Goal: Transaction & Acquisition: Book appointment/travel/reservation

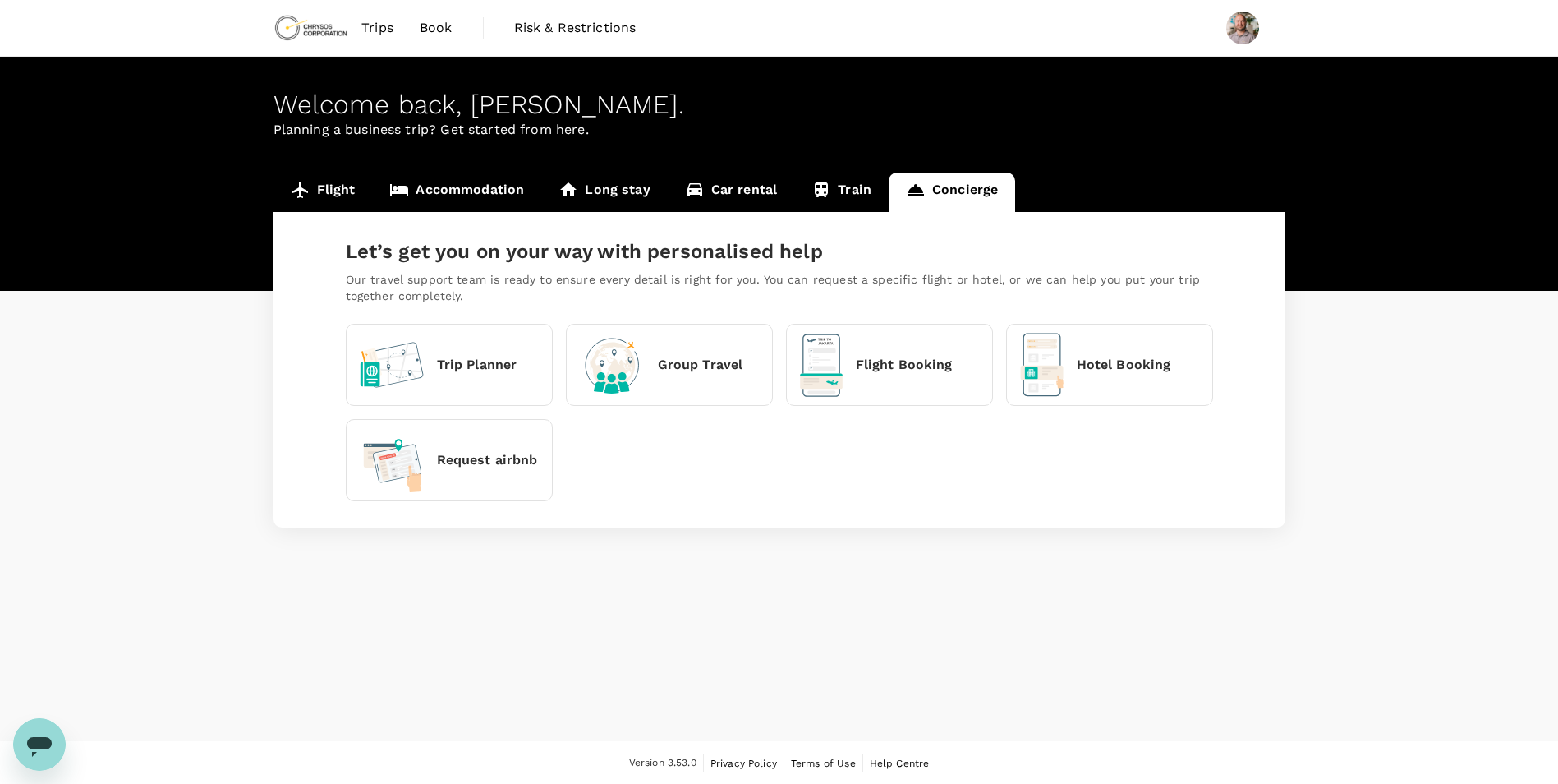
click at [315, 181] on link "Flight" at bounding box center [323, 192] width 100 height 39
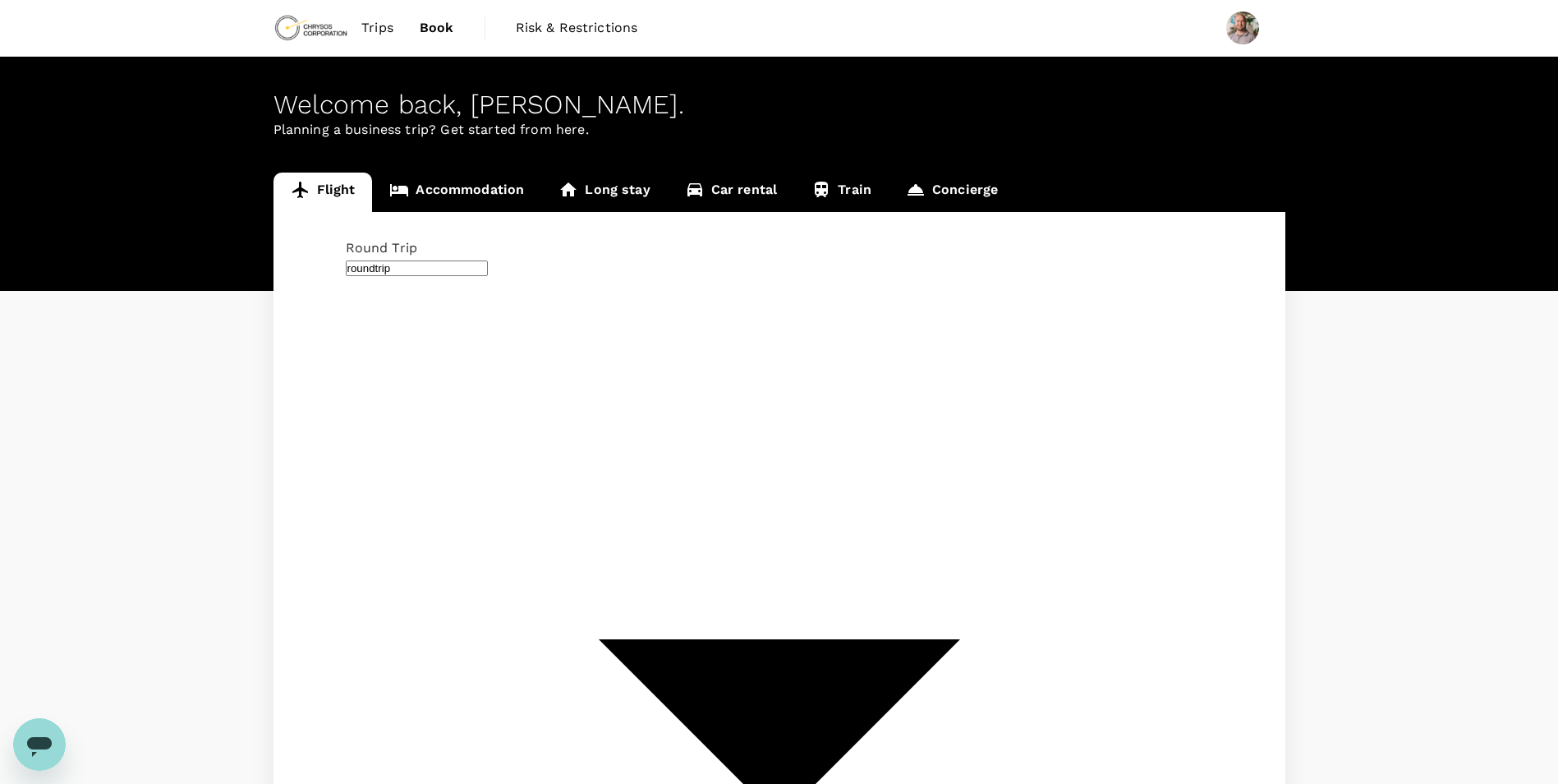
type input "OR Tambo Intl (JNB)"
type input "Quatro de Fevereiro (LAD)"
type input "OR Tambo Intl (JNB)"
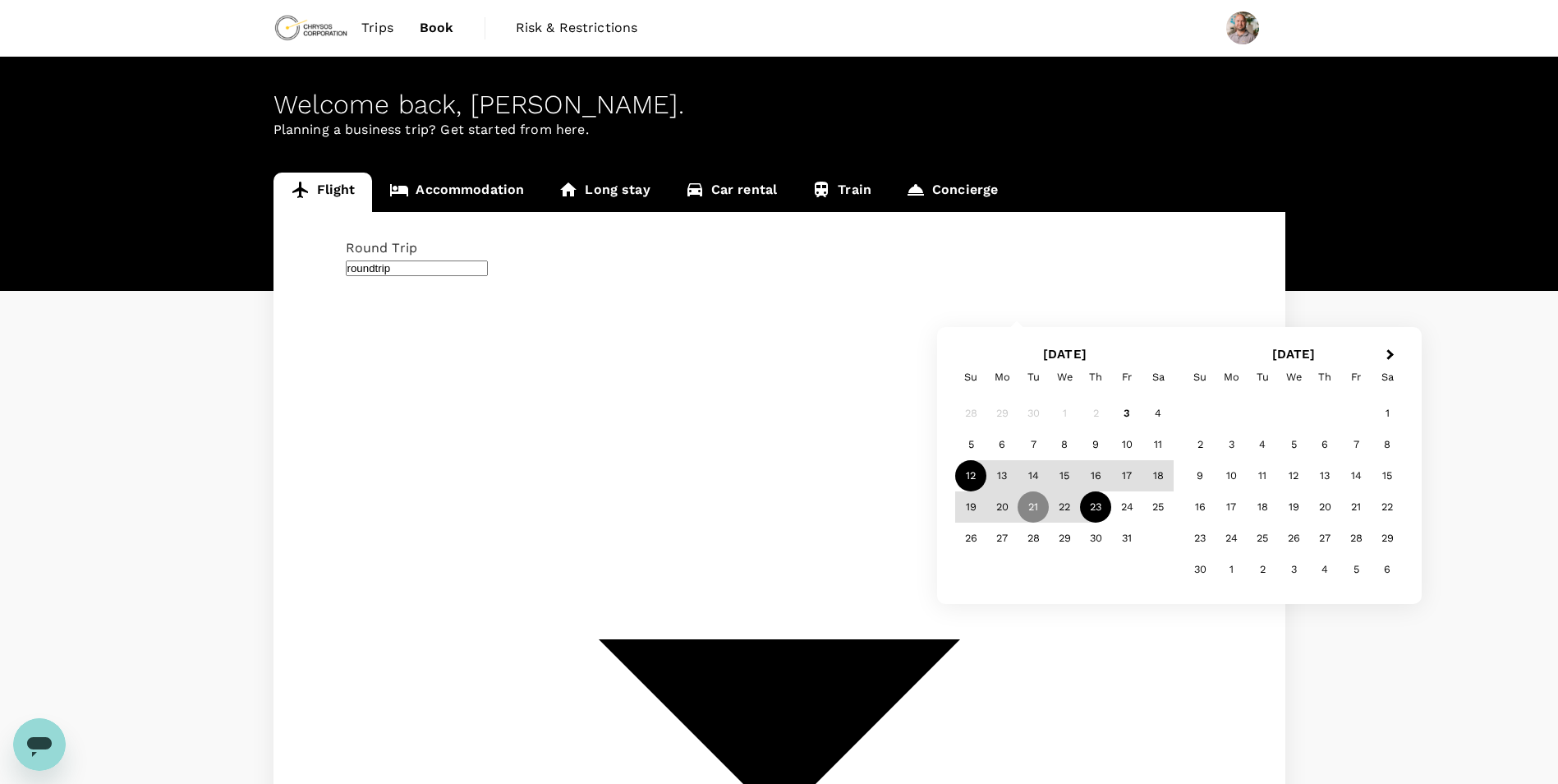
type input "Windhoek Hosea Kutako Intl (WDH)"
click at [967, 469] on div "12" at bounding box center [970, 475] width 31 height 31
click at [1131, 477] on div "17" at bounding box center [1126, 475] width 31 height 31
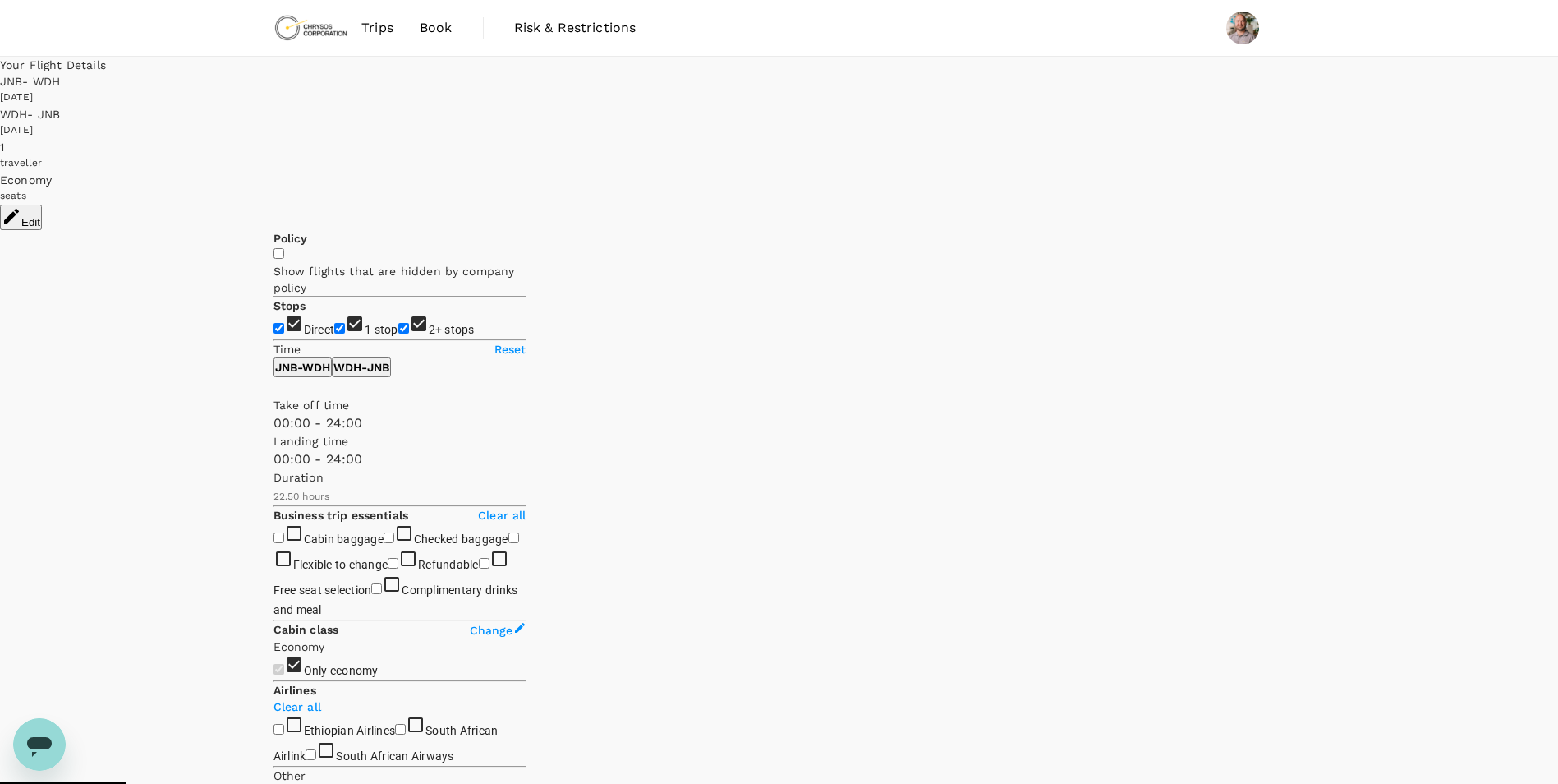
click at [335, 322] on input "1 stop" at bounding box center [339, 327] width 10 height 10
checkbox input "false"
click at [399, 327] on input "2+ stops" at bounding box center [403, 327] width 10 height 10
checkbox input "false"
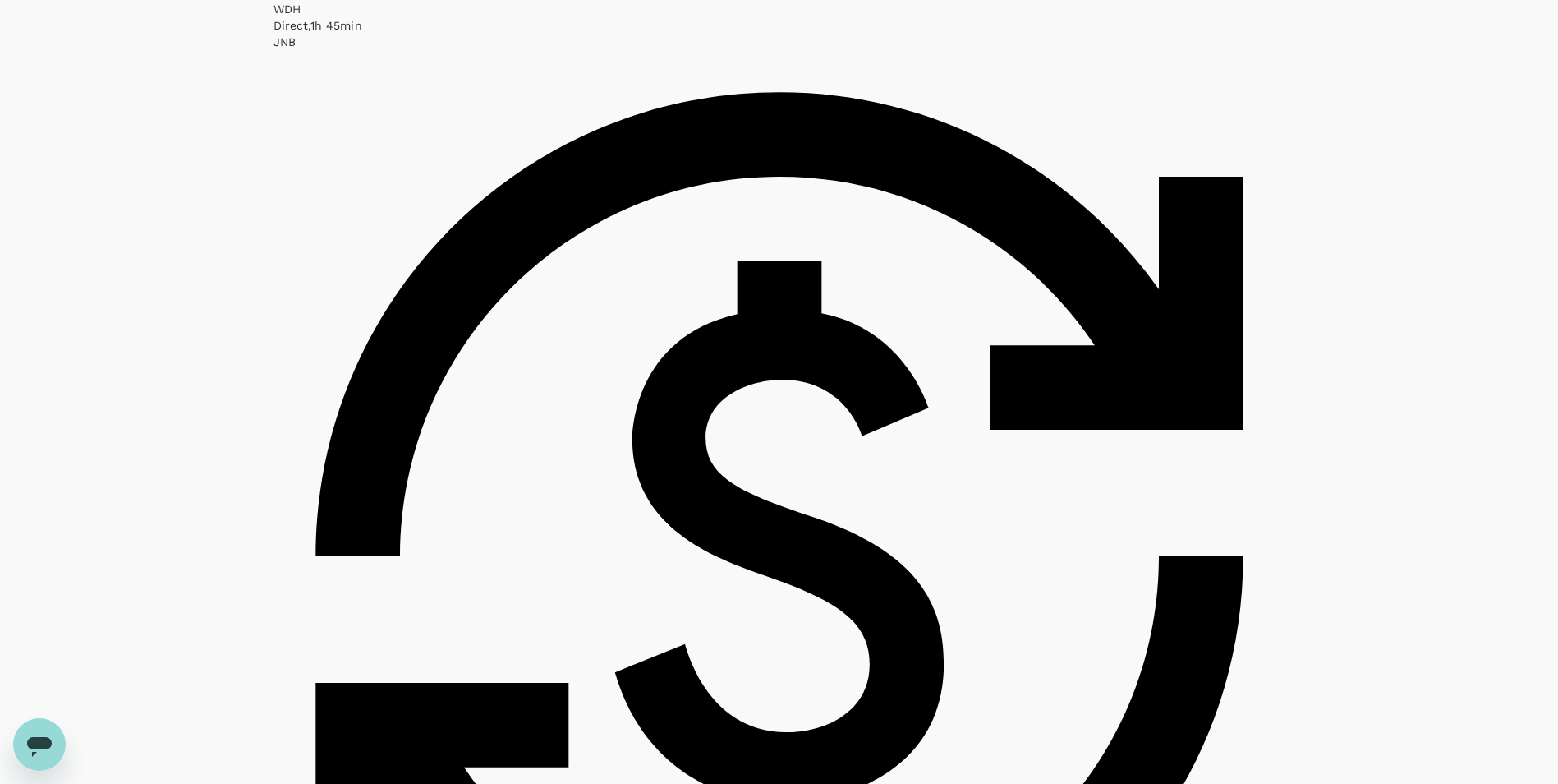
scroll to position [3858, 0]
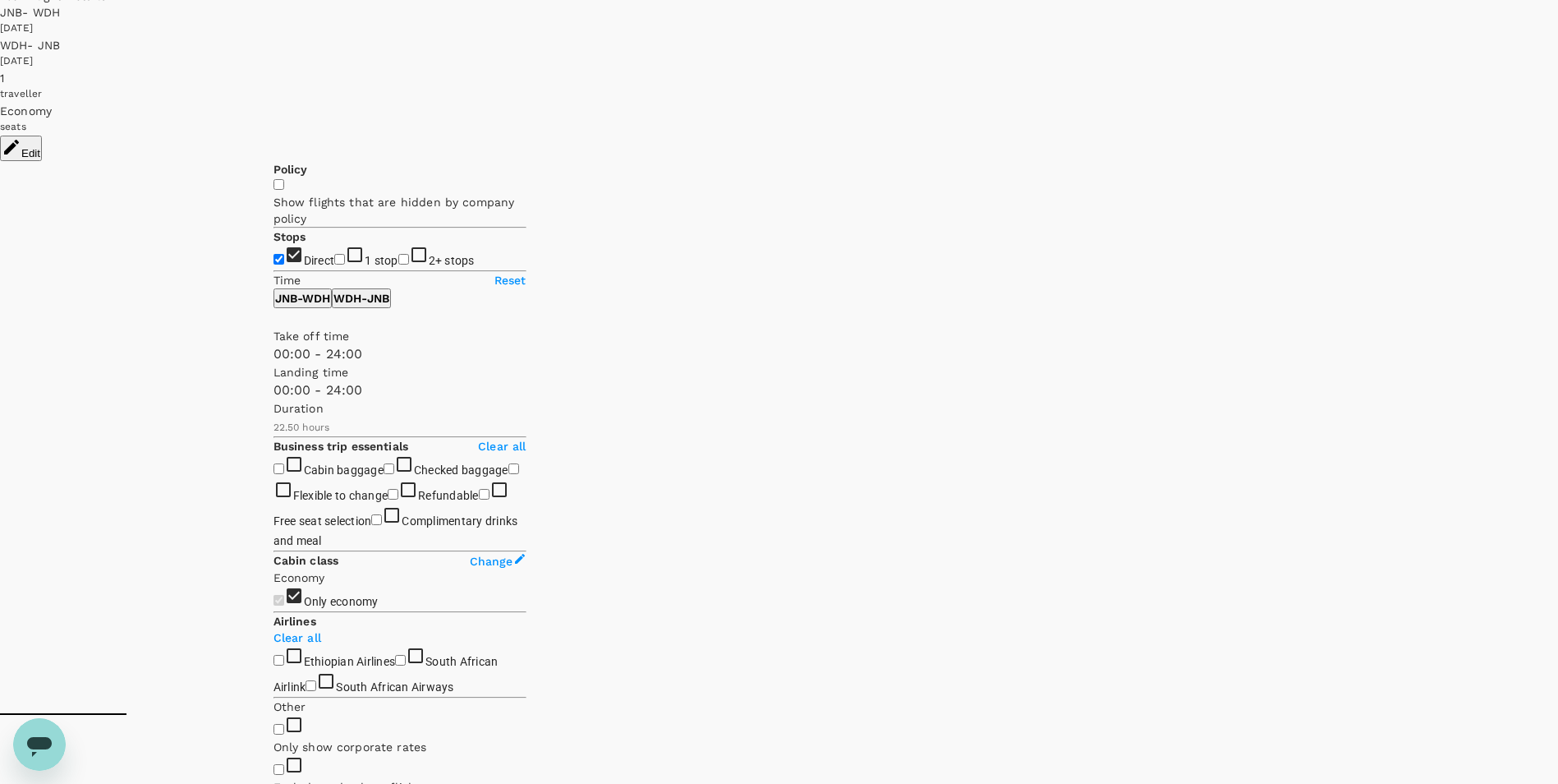
scroll to position [0, 0]
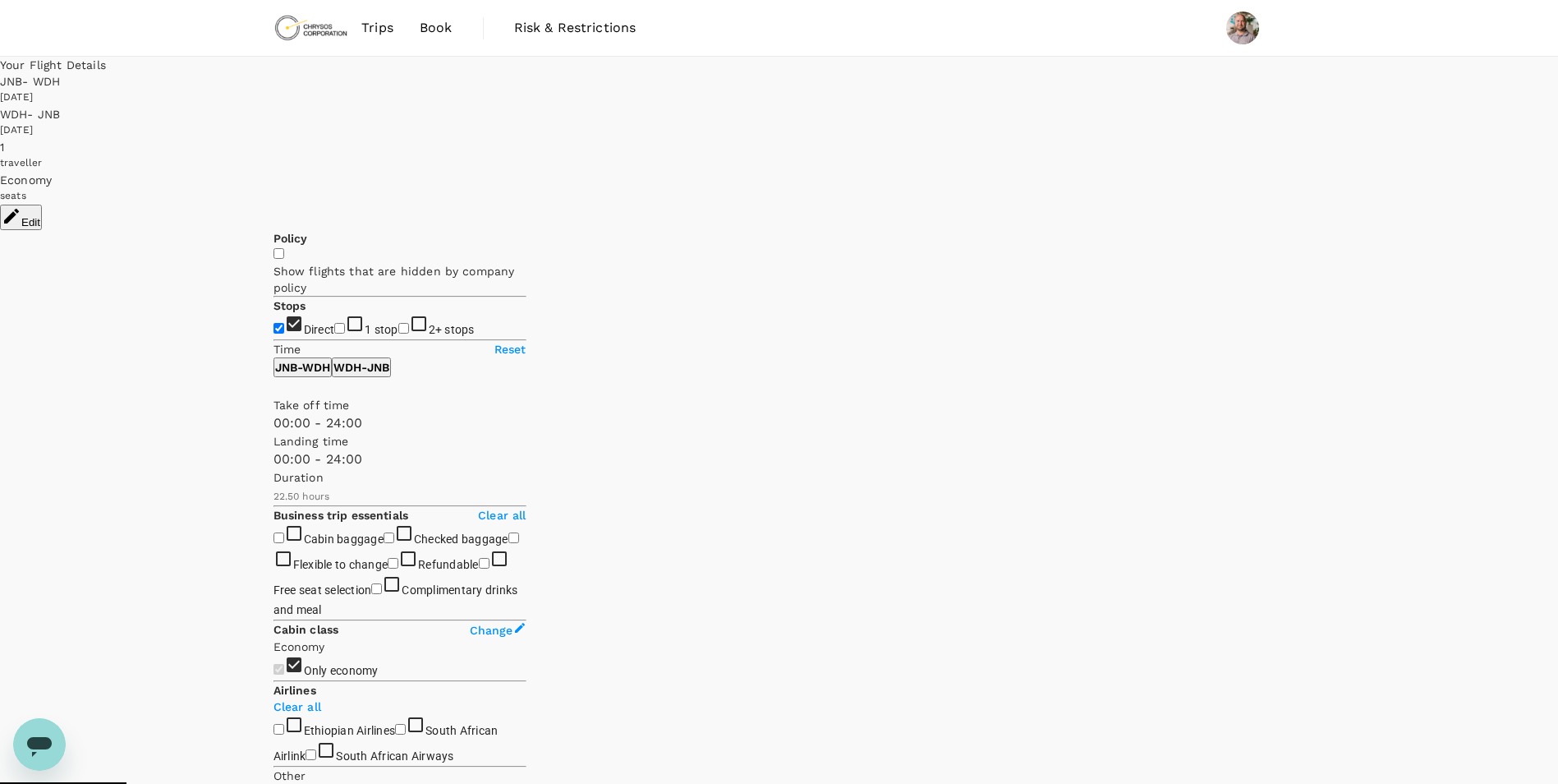
click at [42, 205] on button "Edit" at bounding box center [21, 217] width 42 height 25
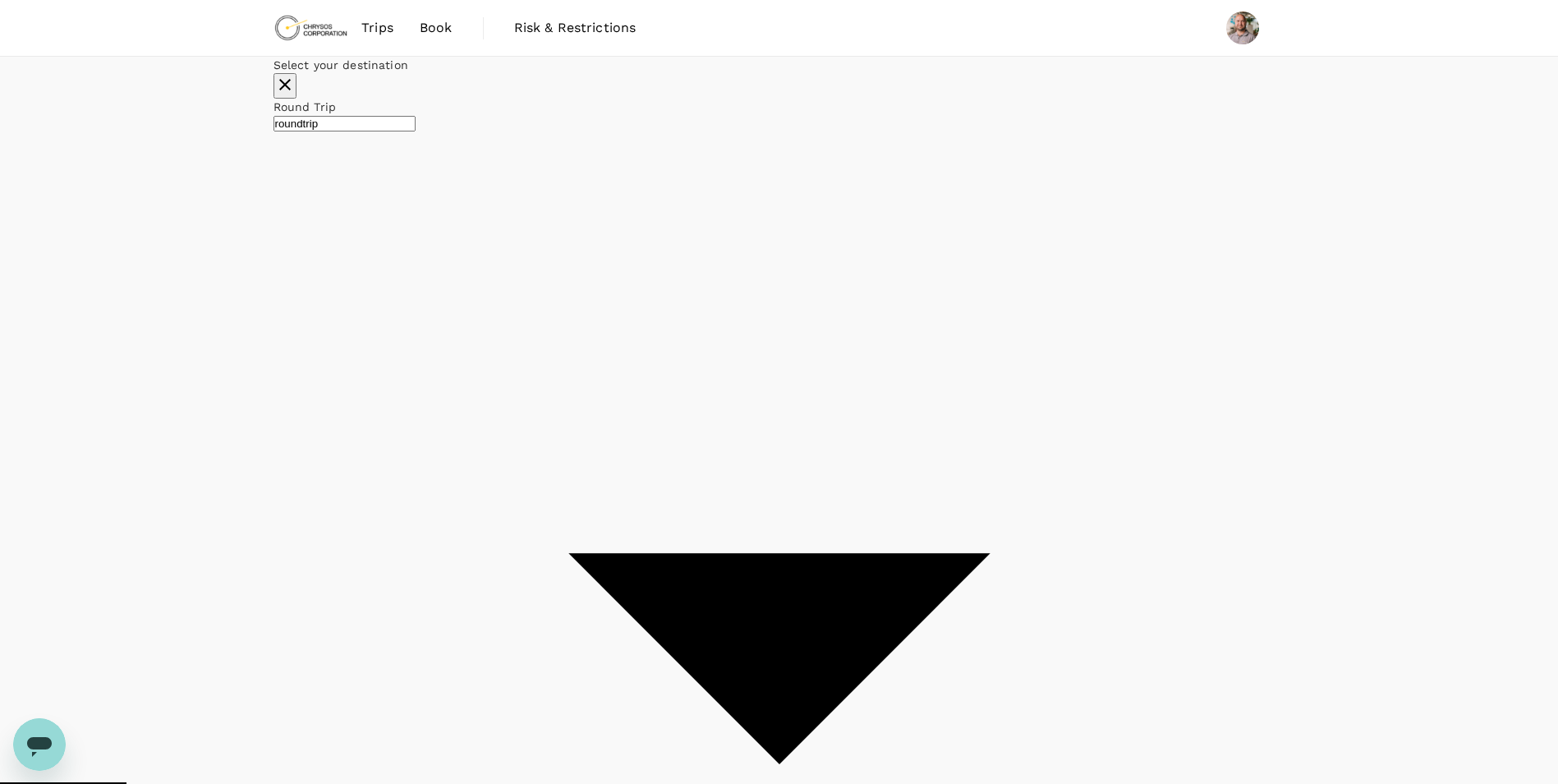
type input "OR Tambo Intl (JNB)"
type input "Windhoek Hosea Kutako Intl (WDH)"
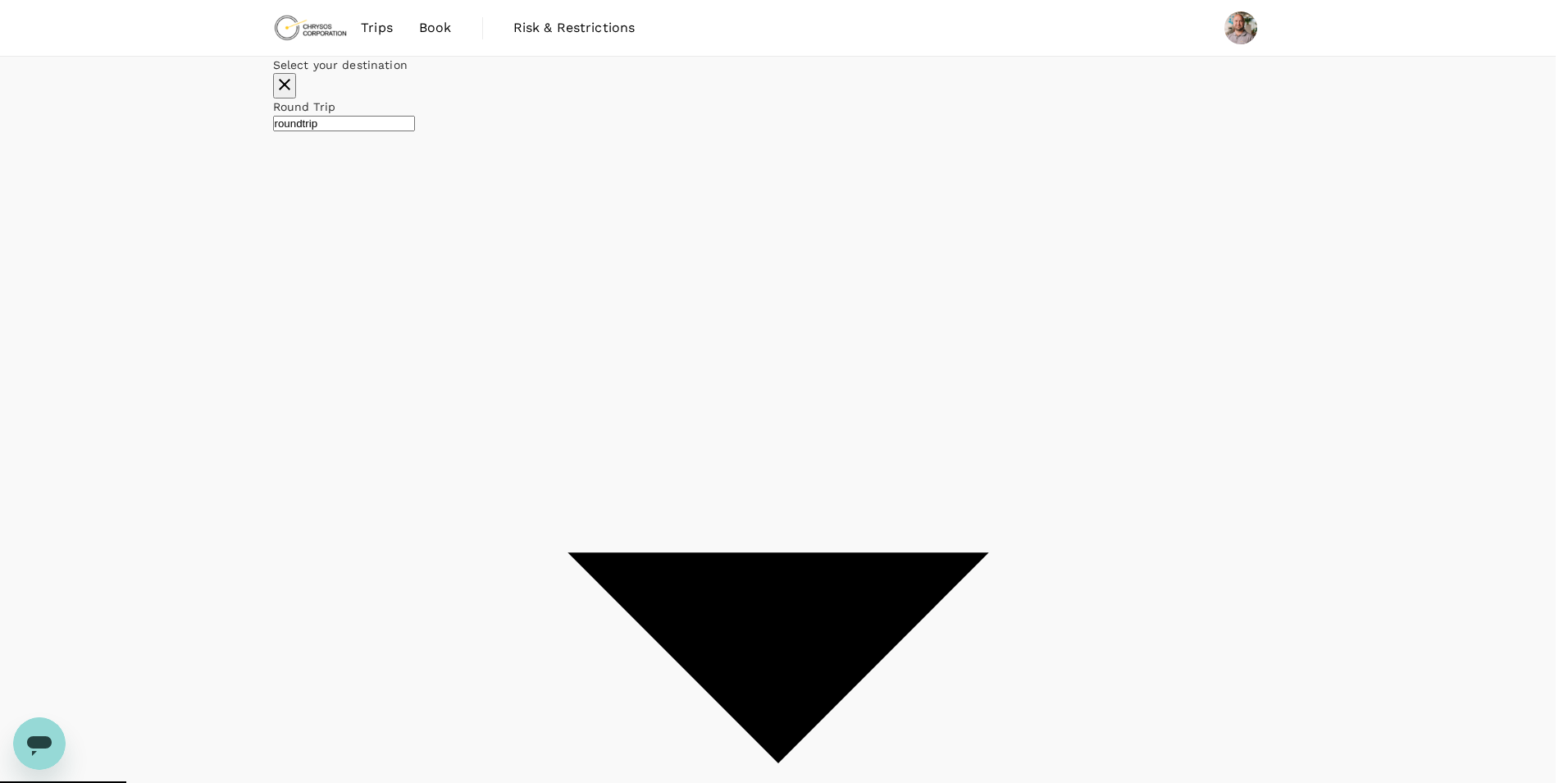
type input "oneway"
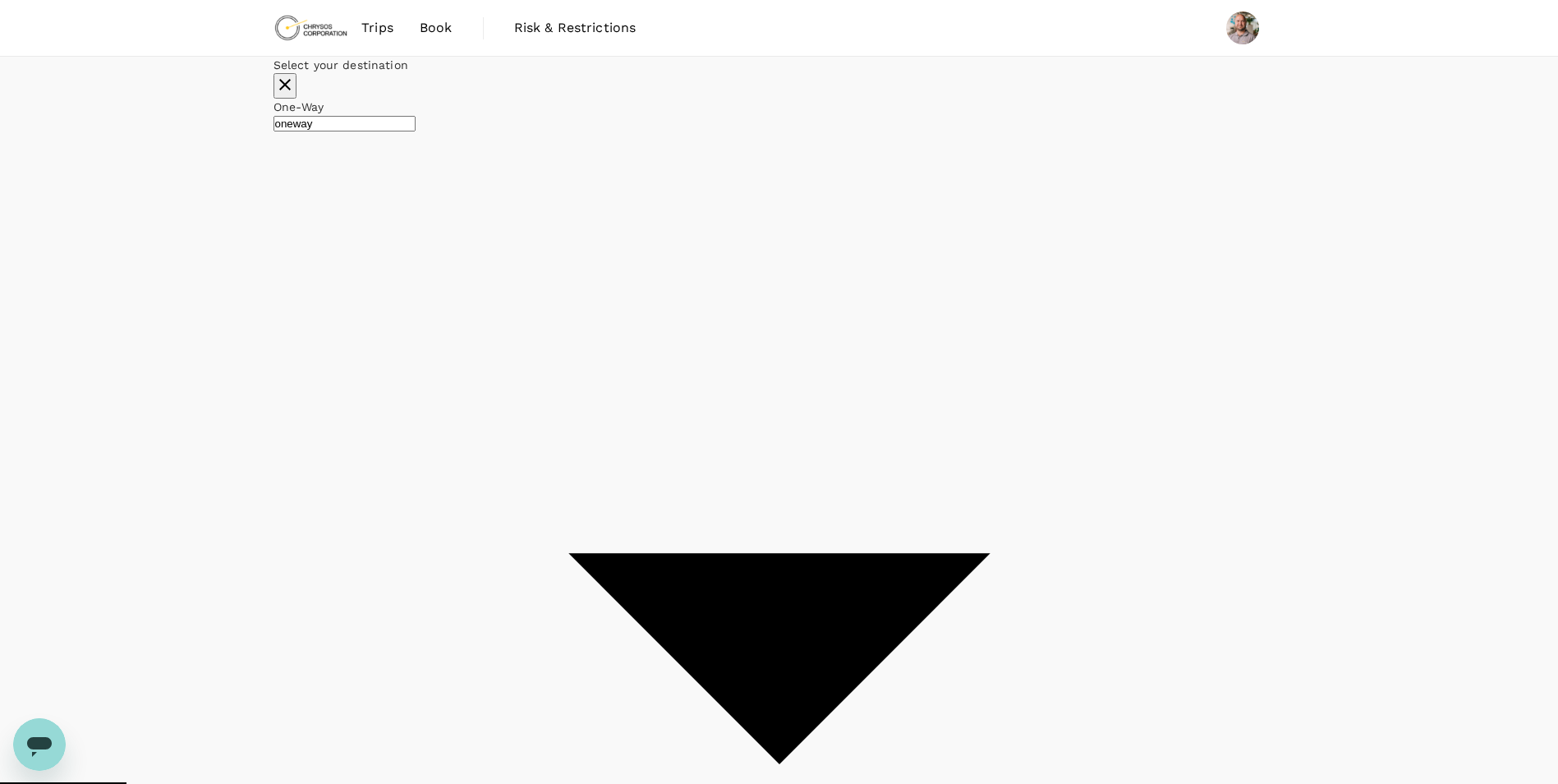
checkbox input "false"
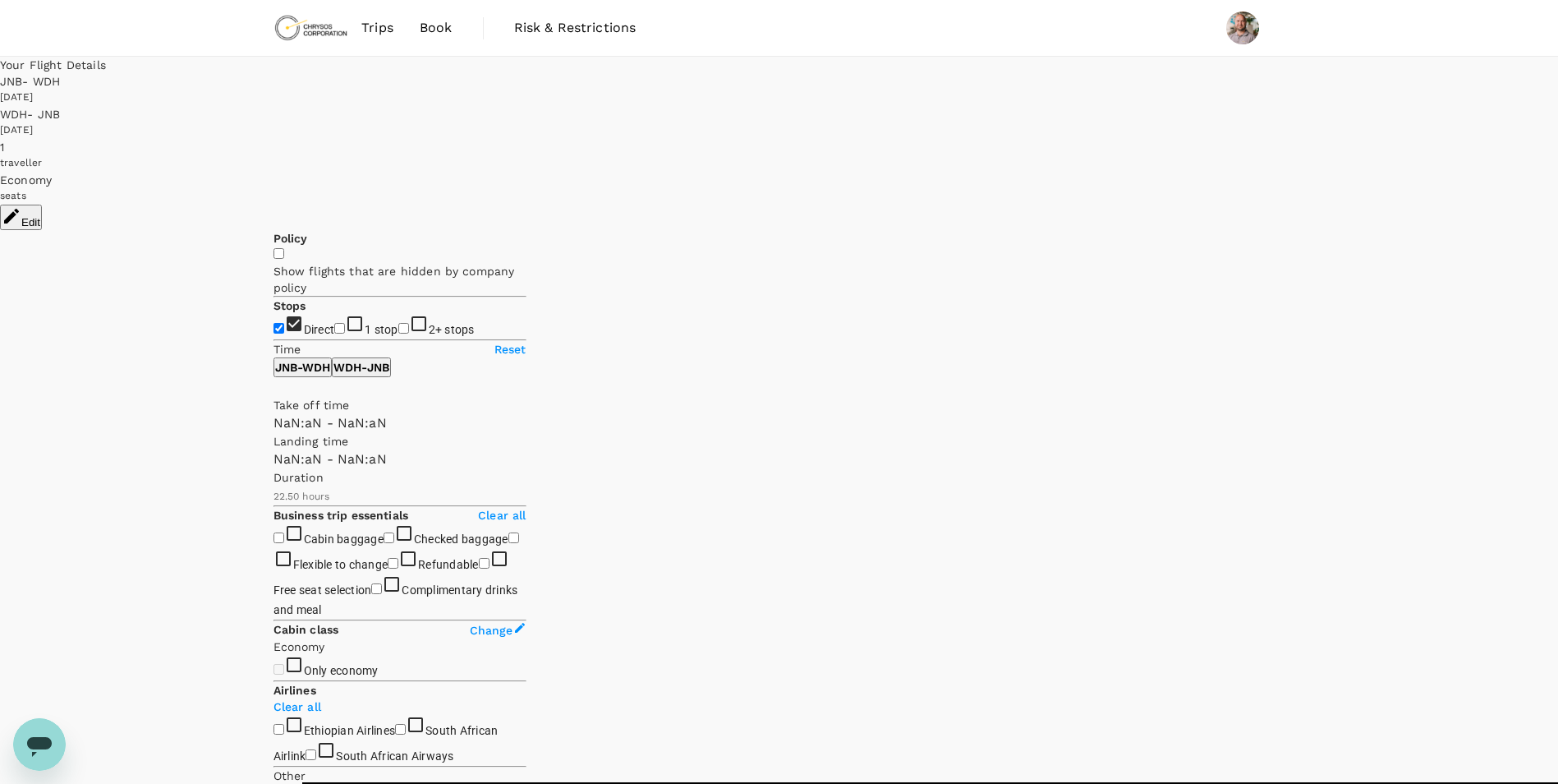
type input "1440"
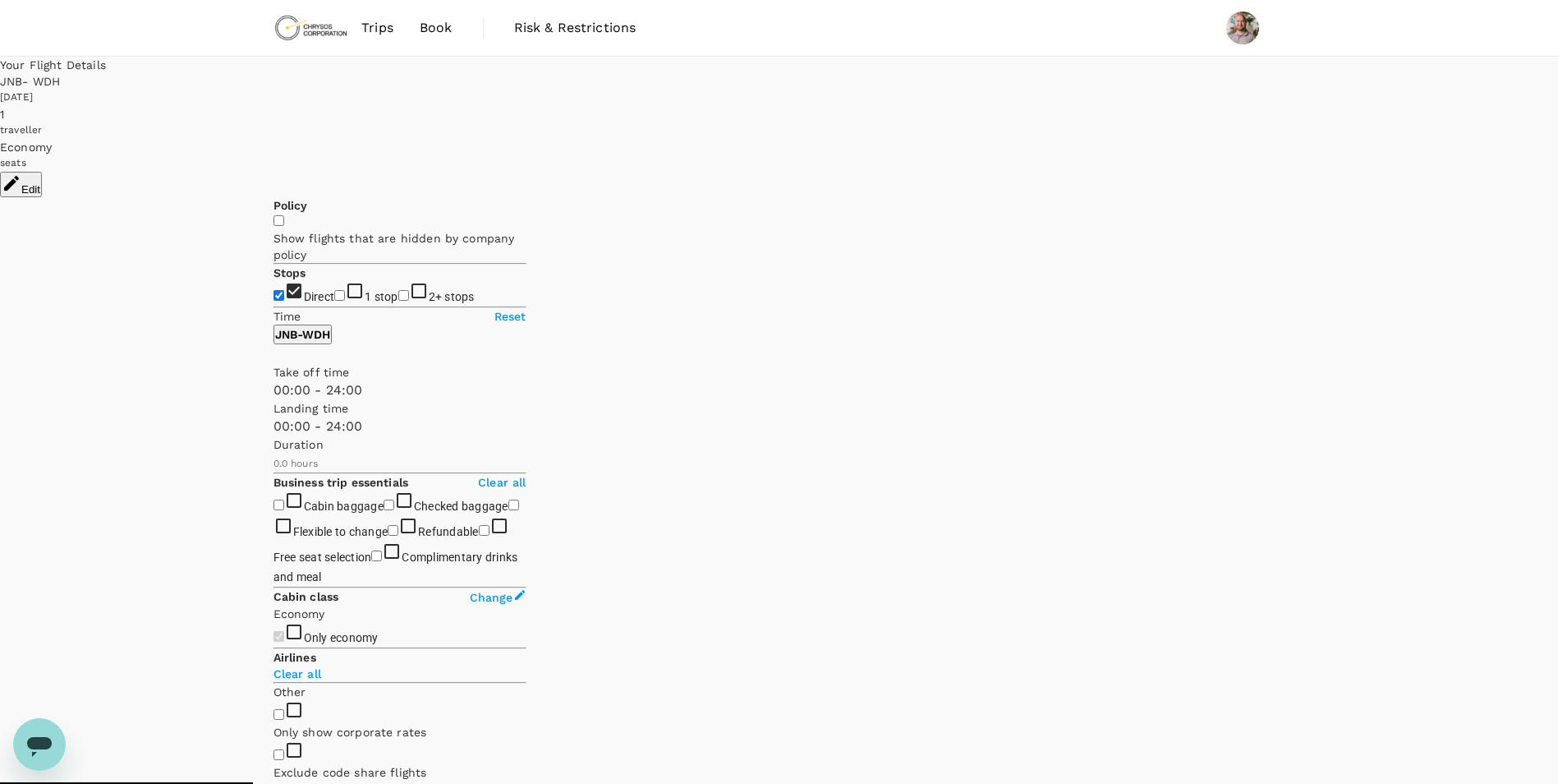
checkbox input "true"
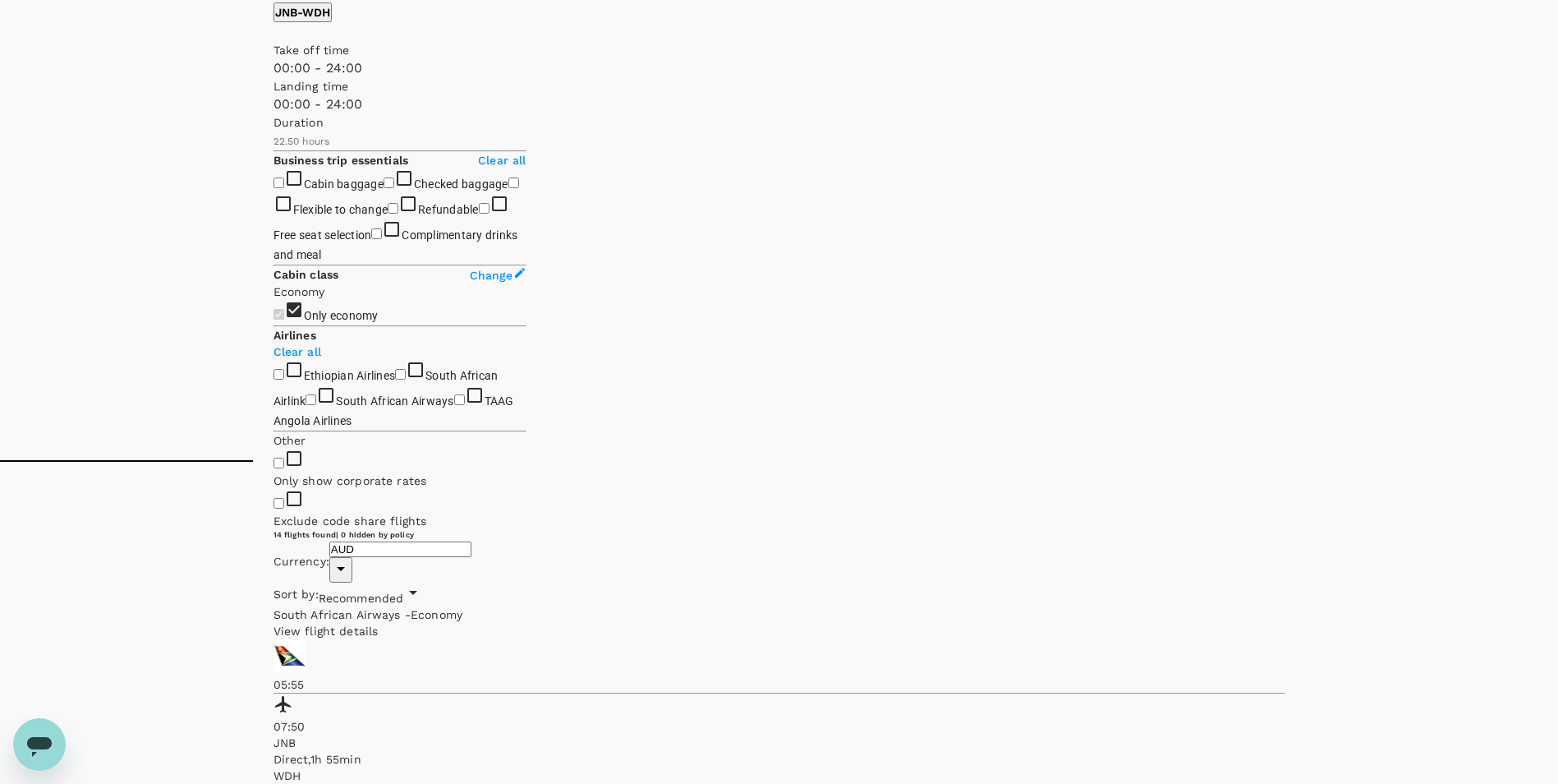
scroll to position [82, 0]
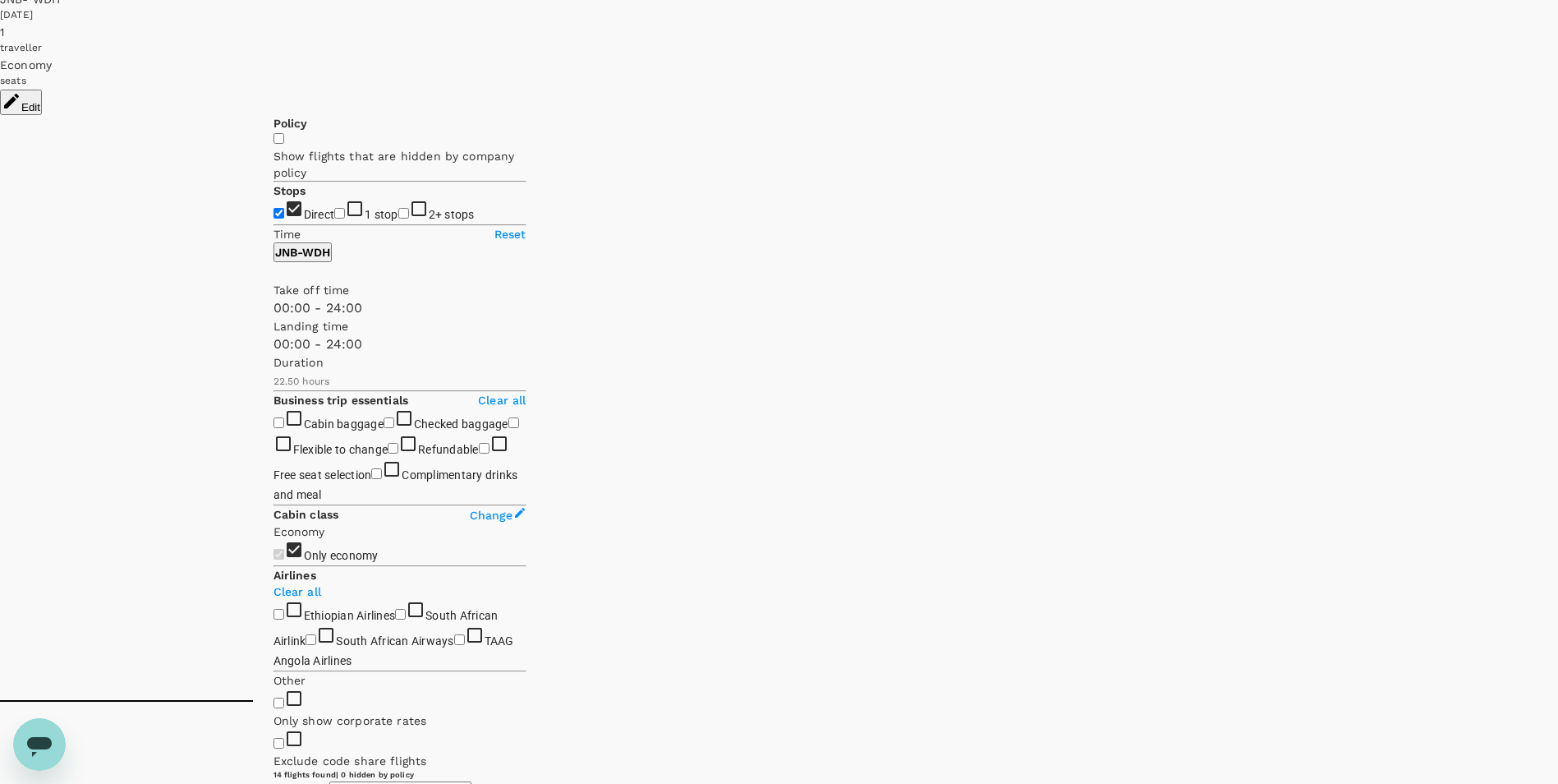
click at [335, 215] on input "1 stop" at bounding box center [339, 212] width 10 height 10
checkbox input "false"
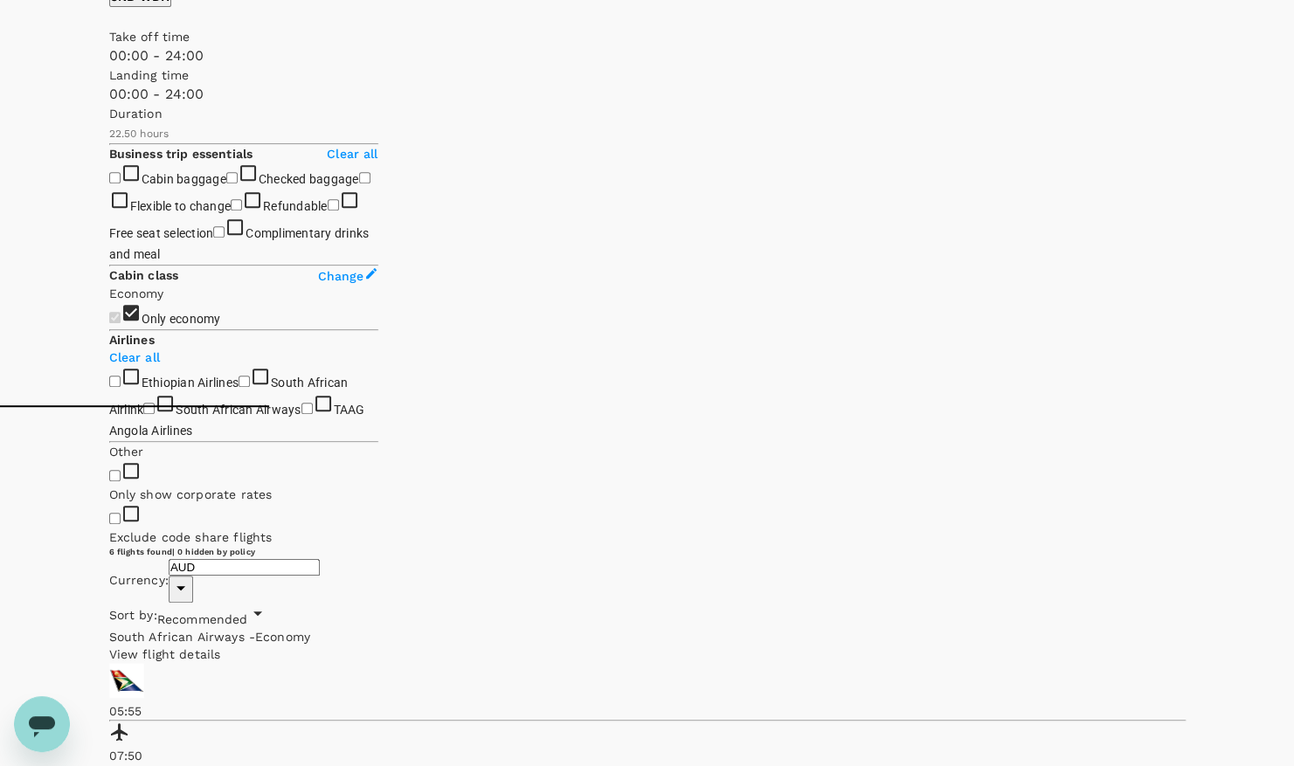
scroll to position [524, 0]
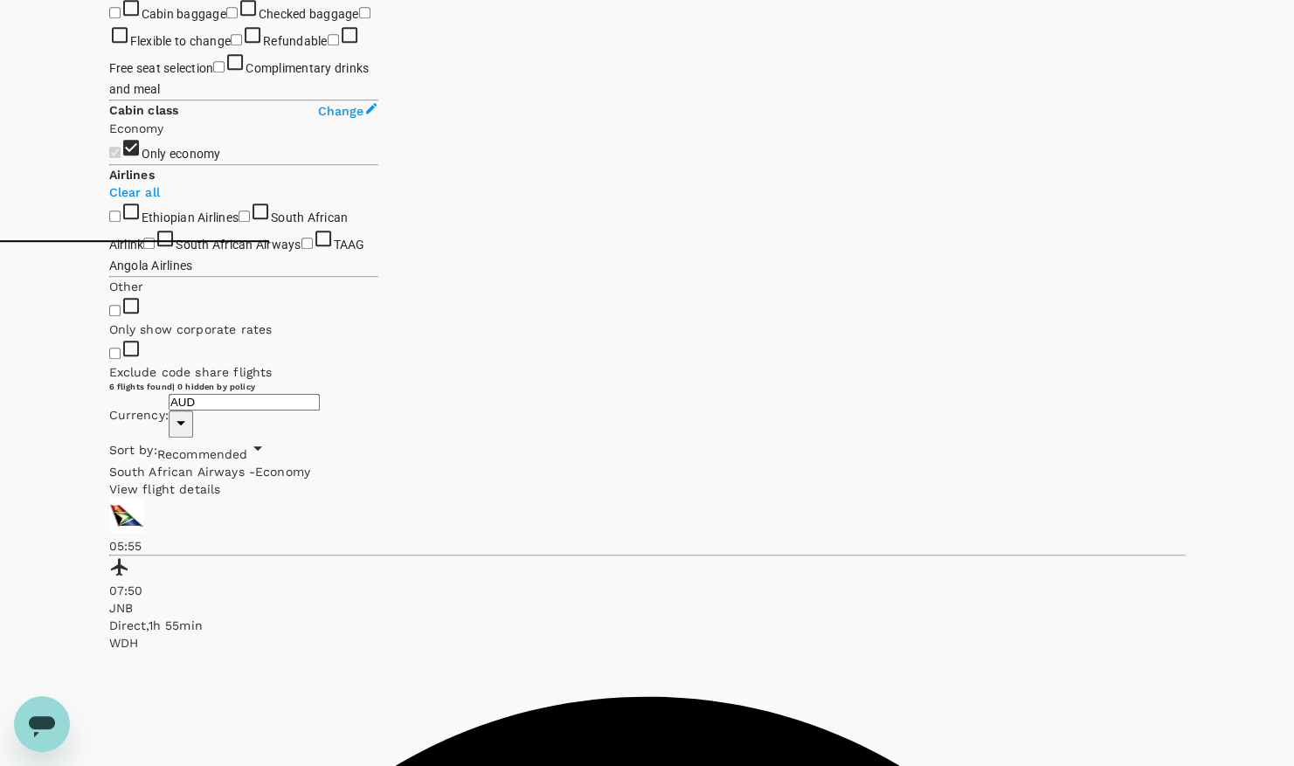
click at [116, 161] on label "Only economy" at bounding box center [165, 154] width 112 height 14
click at [329, 118] on span "Change" at bounding box center [341, 111] width 46 height 14
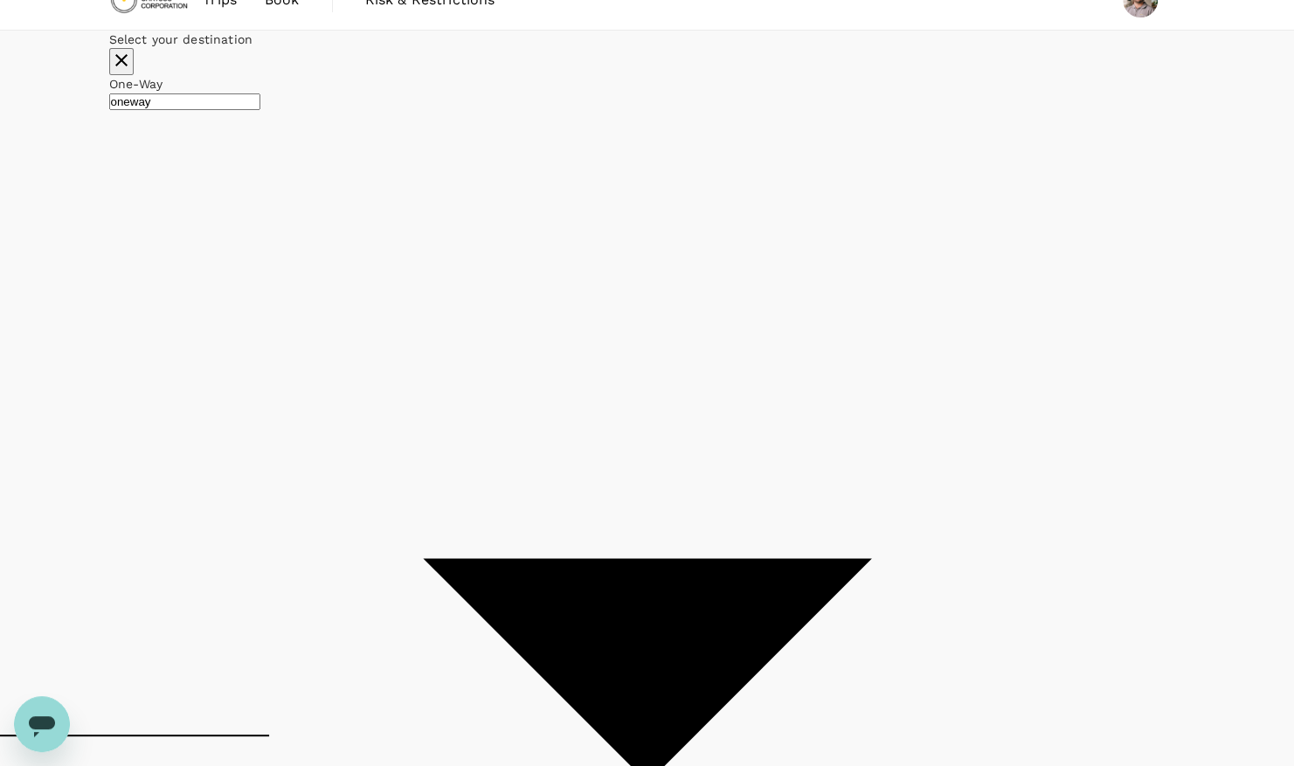
scroll to position [0, 0]
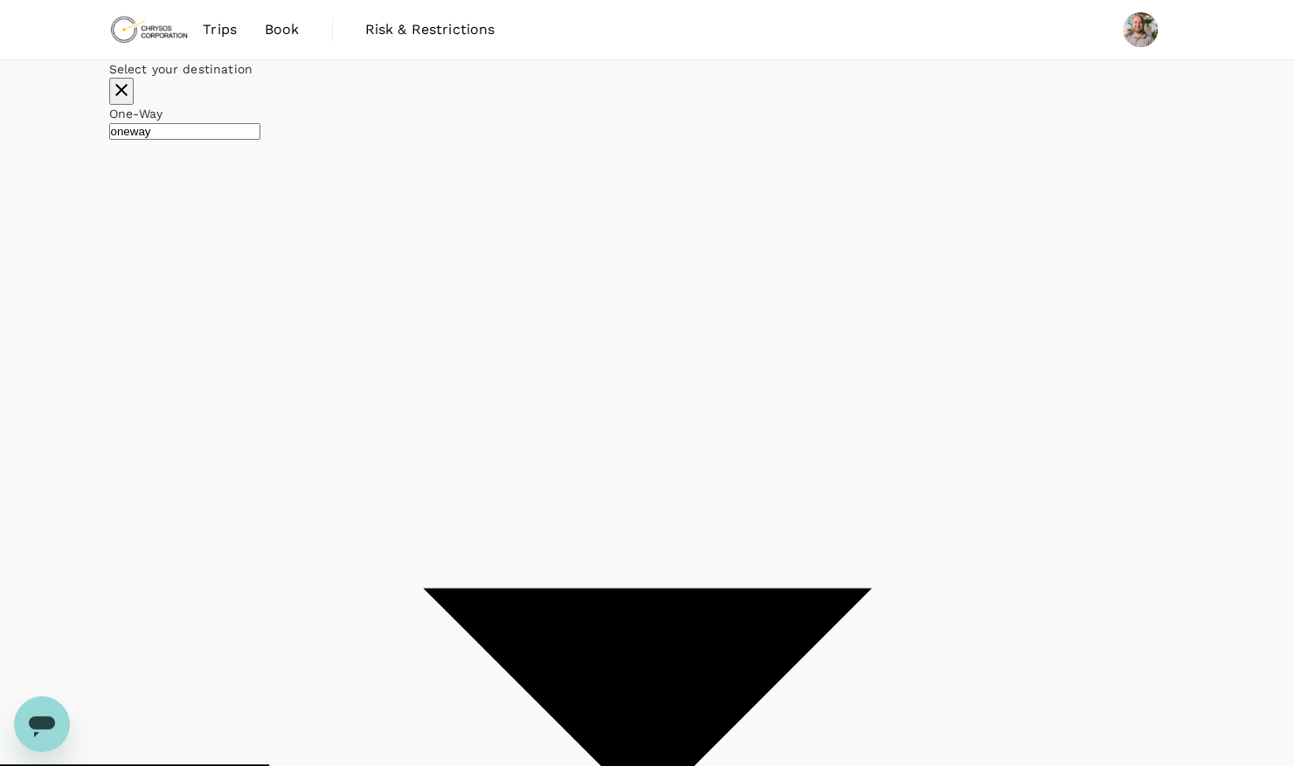
type input "OR Tambo Intl (JNB)"
type input "Windhoek Hosea Kutako Intl (WDH)"
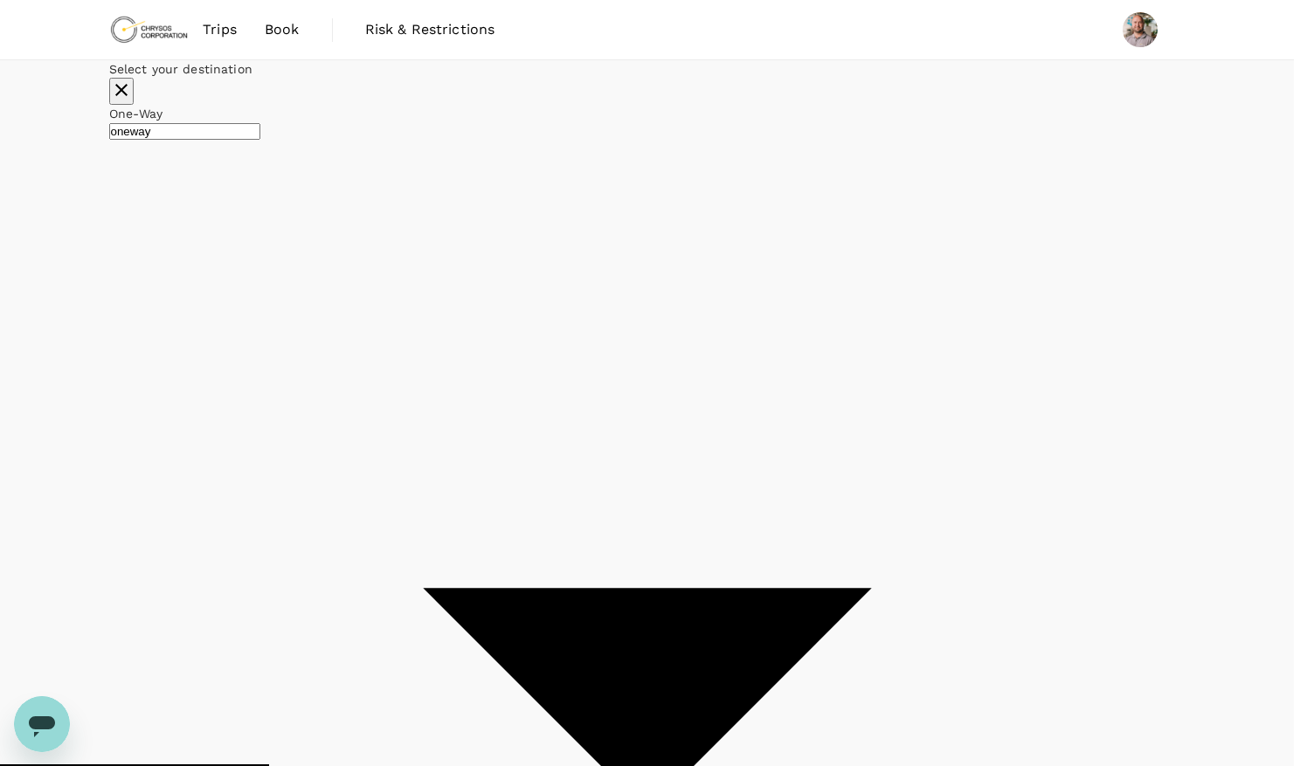
type input "premium-economy"
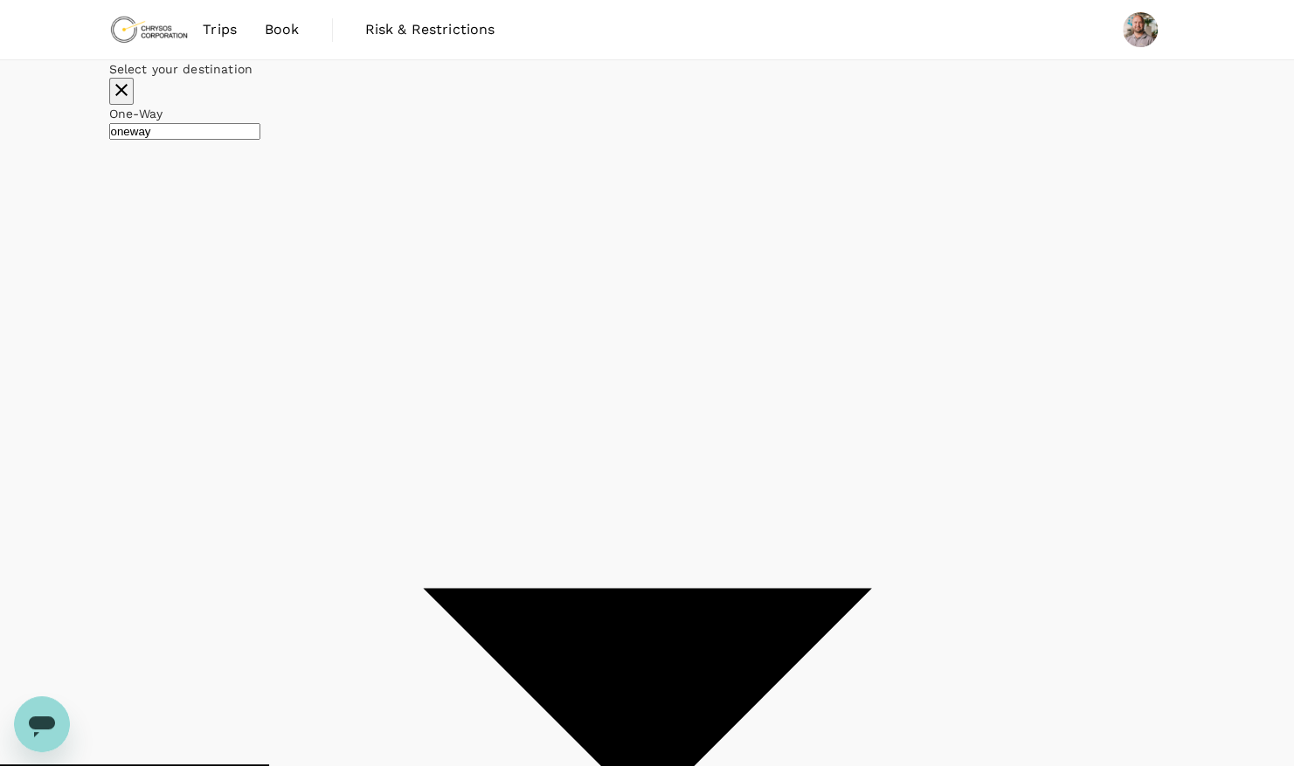
checkbox input "false"
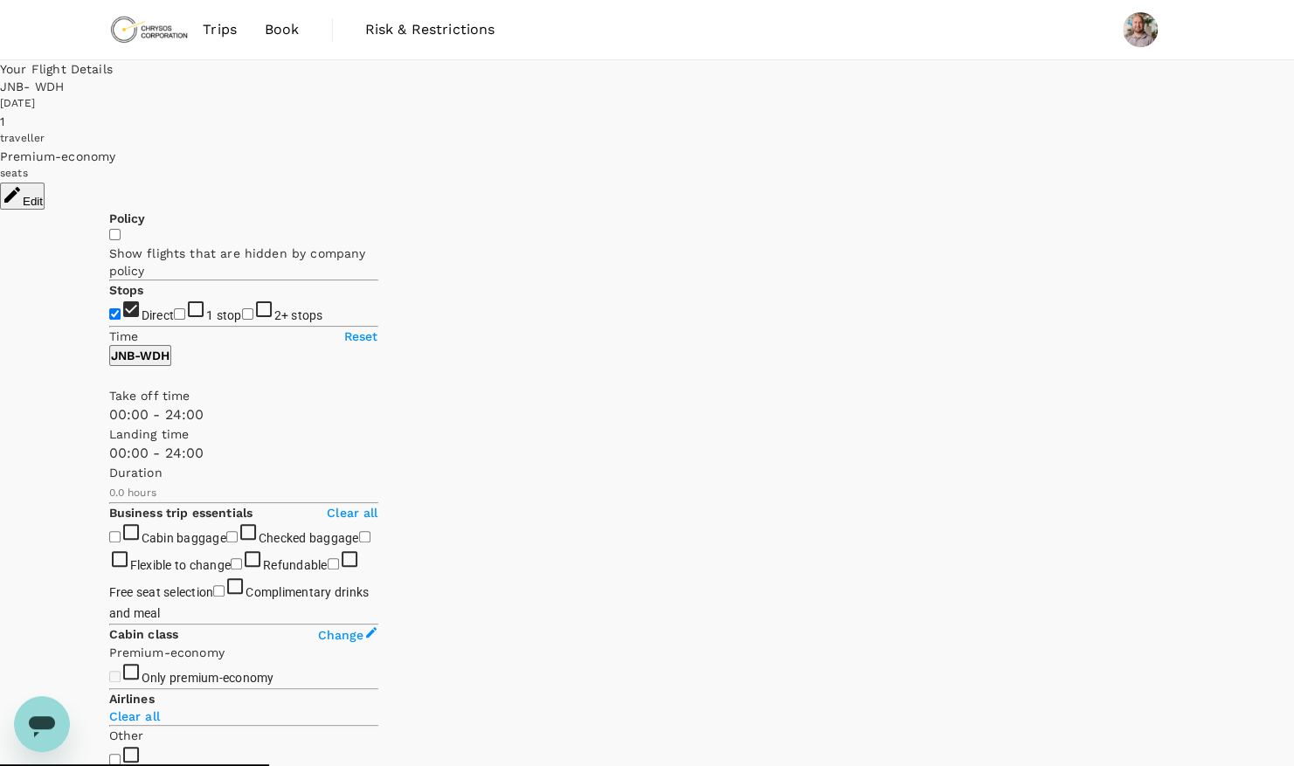
click at [45, 183] on button "Edit" at bounding box center [22, 196] width 45 height 27
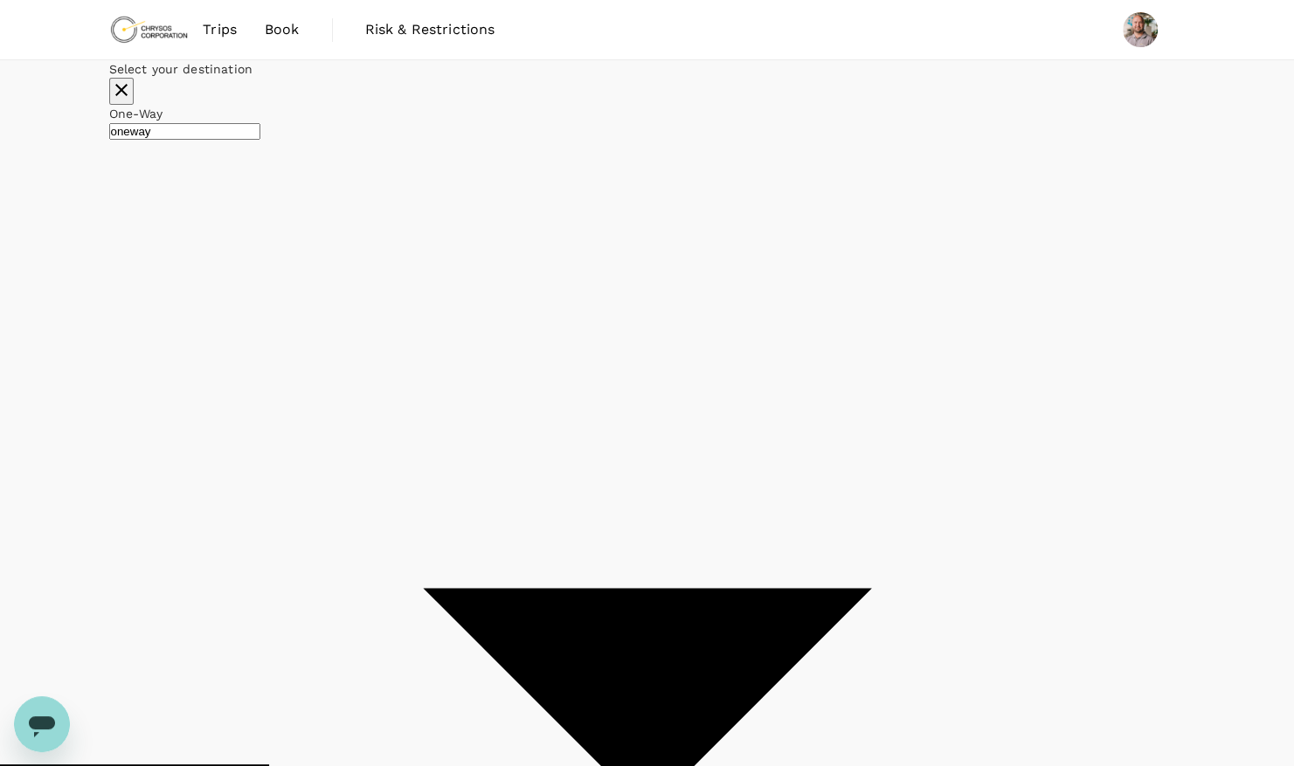
type input "OR Tambo Intl (JNB)"
type input "Windhoek Hosea Kutako Intl (WDH)"
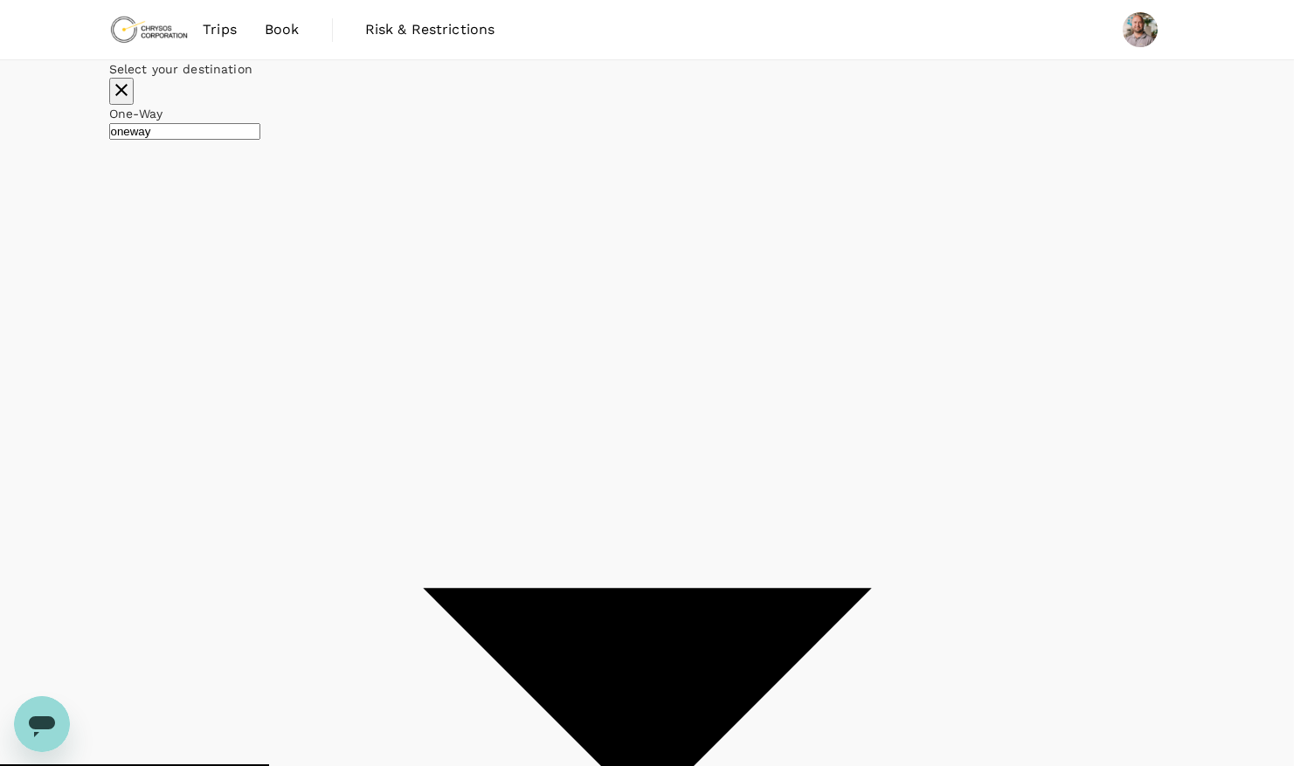
type input "business"
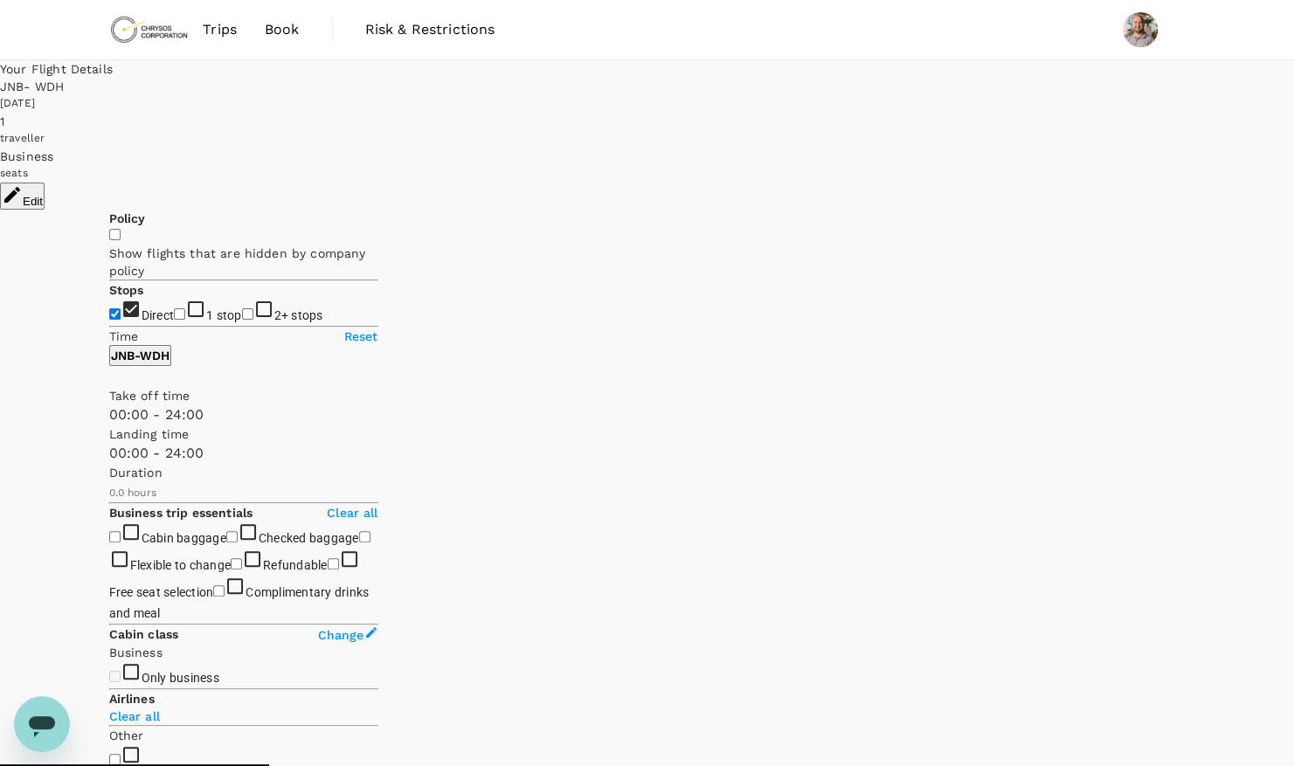
type input "975"
checkbox input "true"
click at [115, 308] on input "Direct" at bounding box center [114, 313] width 11 height 11
checkbox input "true"
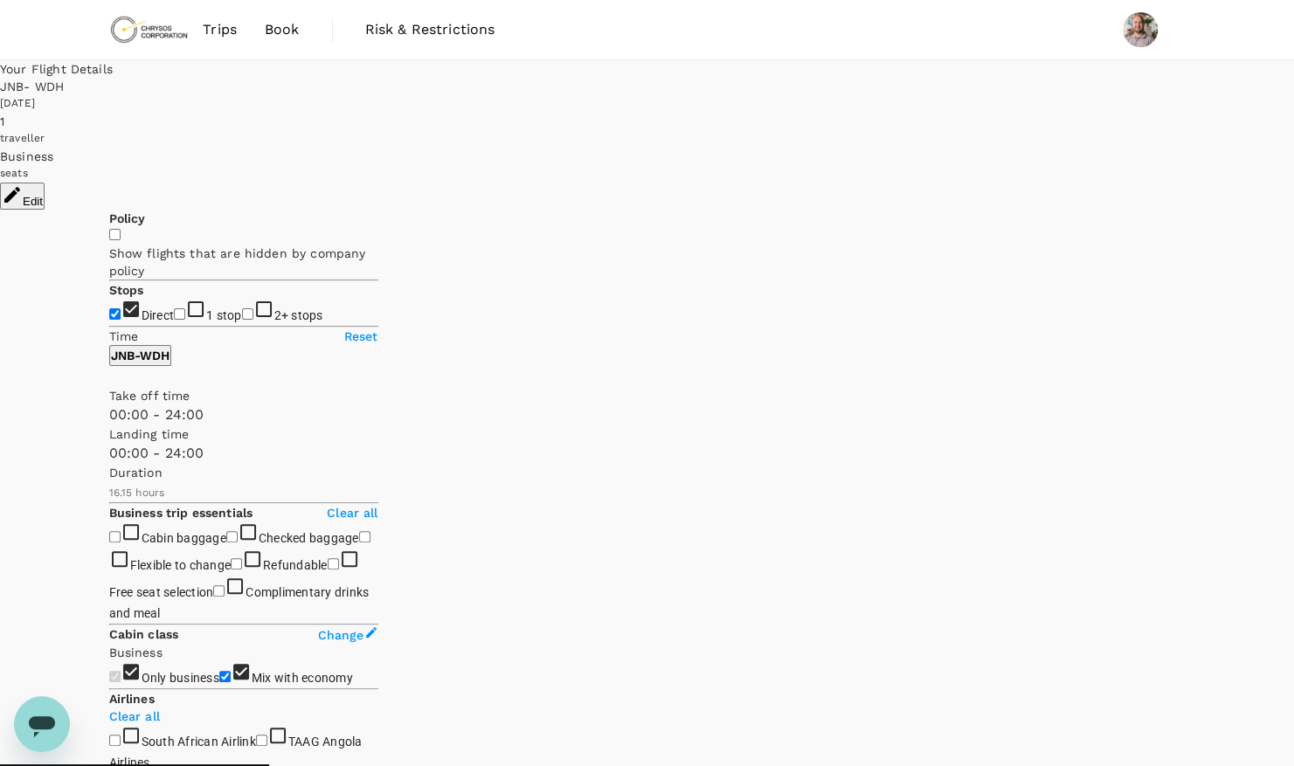
click at [45, 183] on button "Edit" at bounding box center [22, 196] width 45 height 27
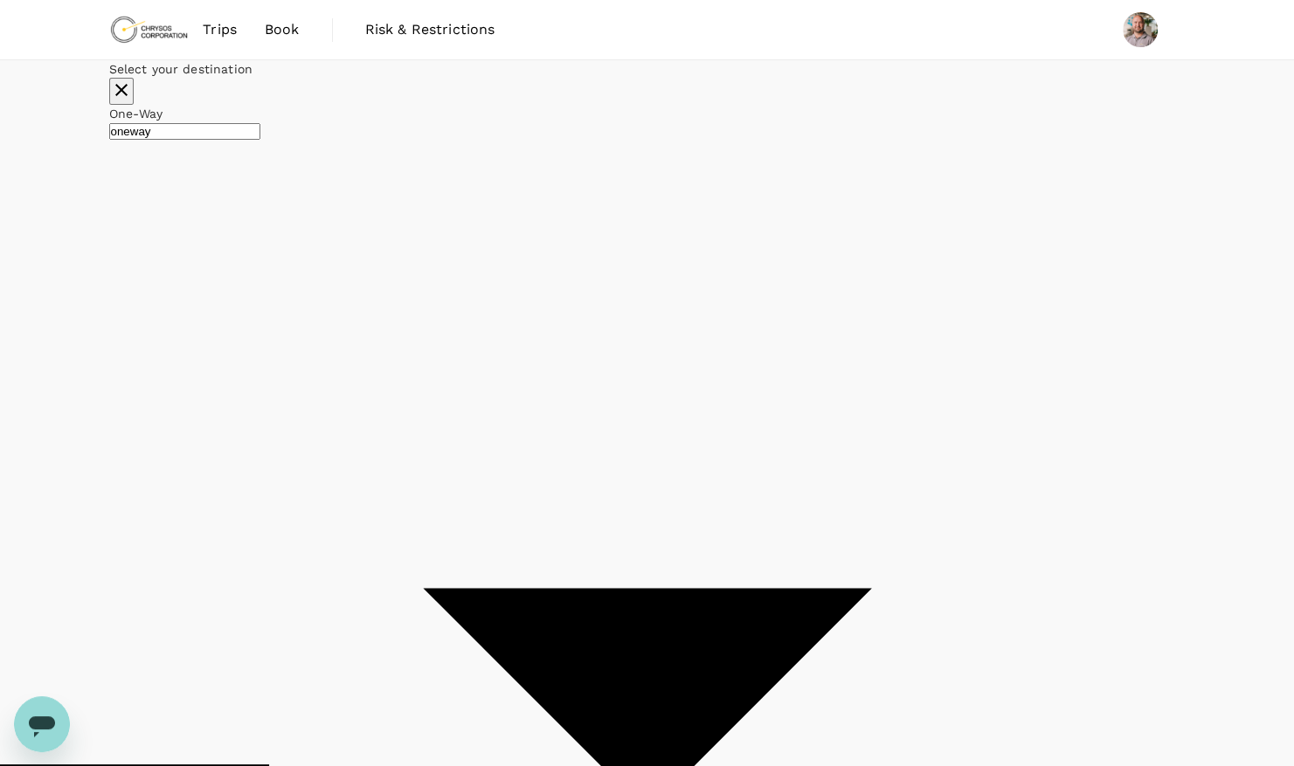
type input "OR Tambo Intl (JNB)"
type input "Windhoek Hosea Kutako Intl (WDH)"
type input "OR Tambo Intl (JNB)"
type input "Windhoek Hosea Kutako Intl (WDH)"
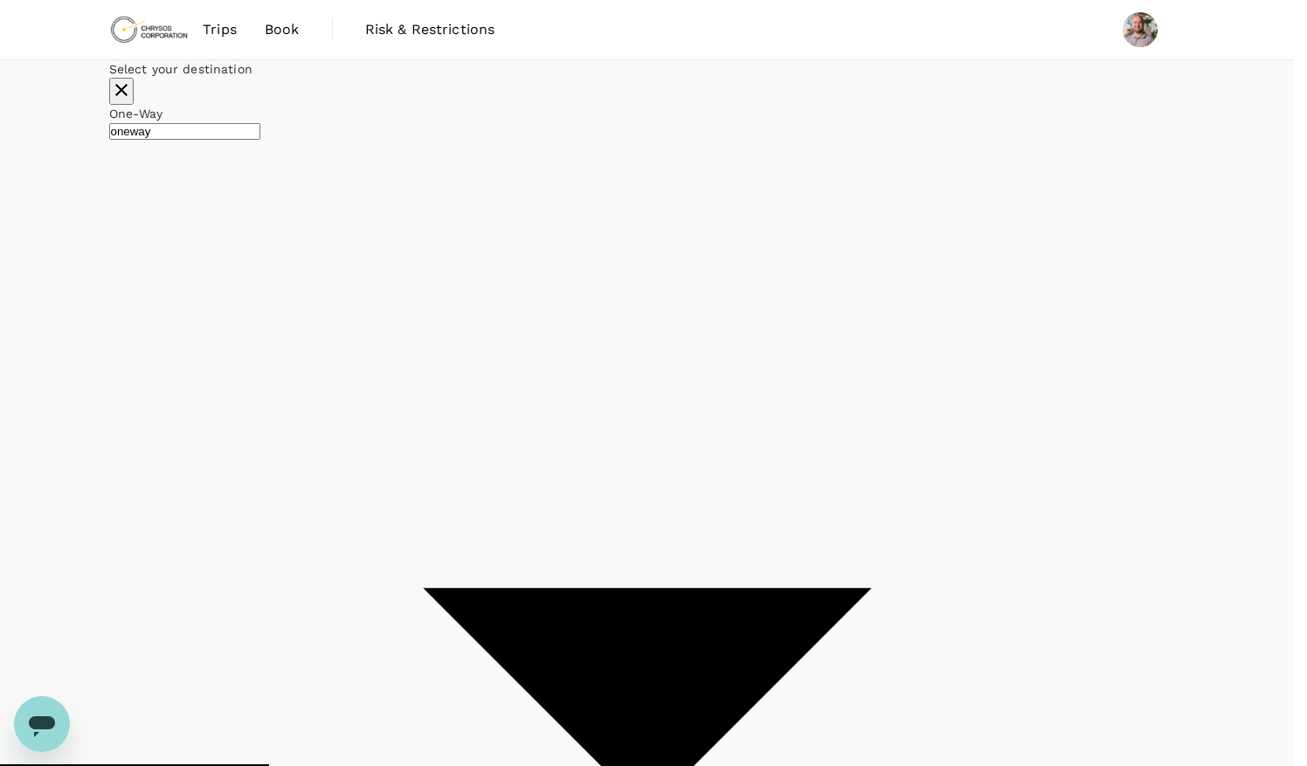
type input "roundtrip"
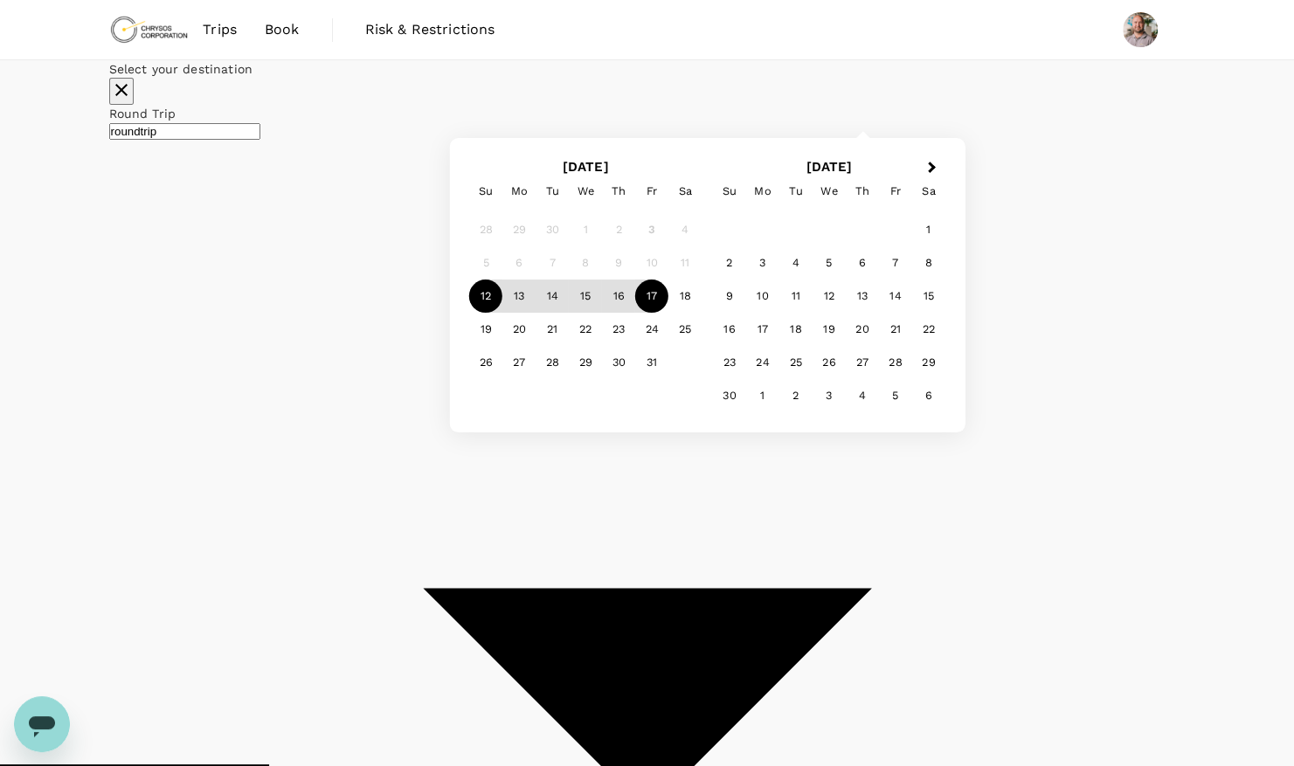
click at [668, 313] on div "17" at bounding box center [651, 296] width 33 height 33
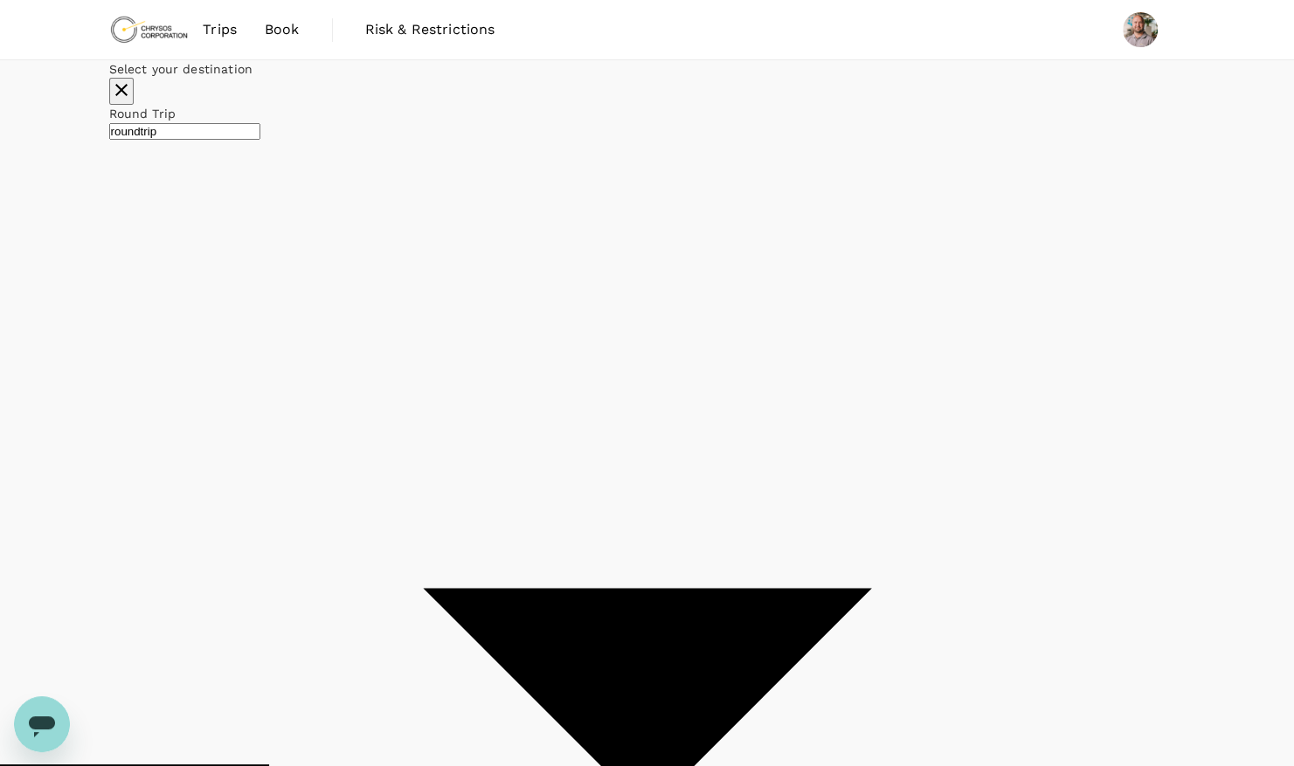
checkbox input "false"
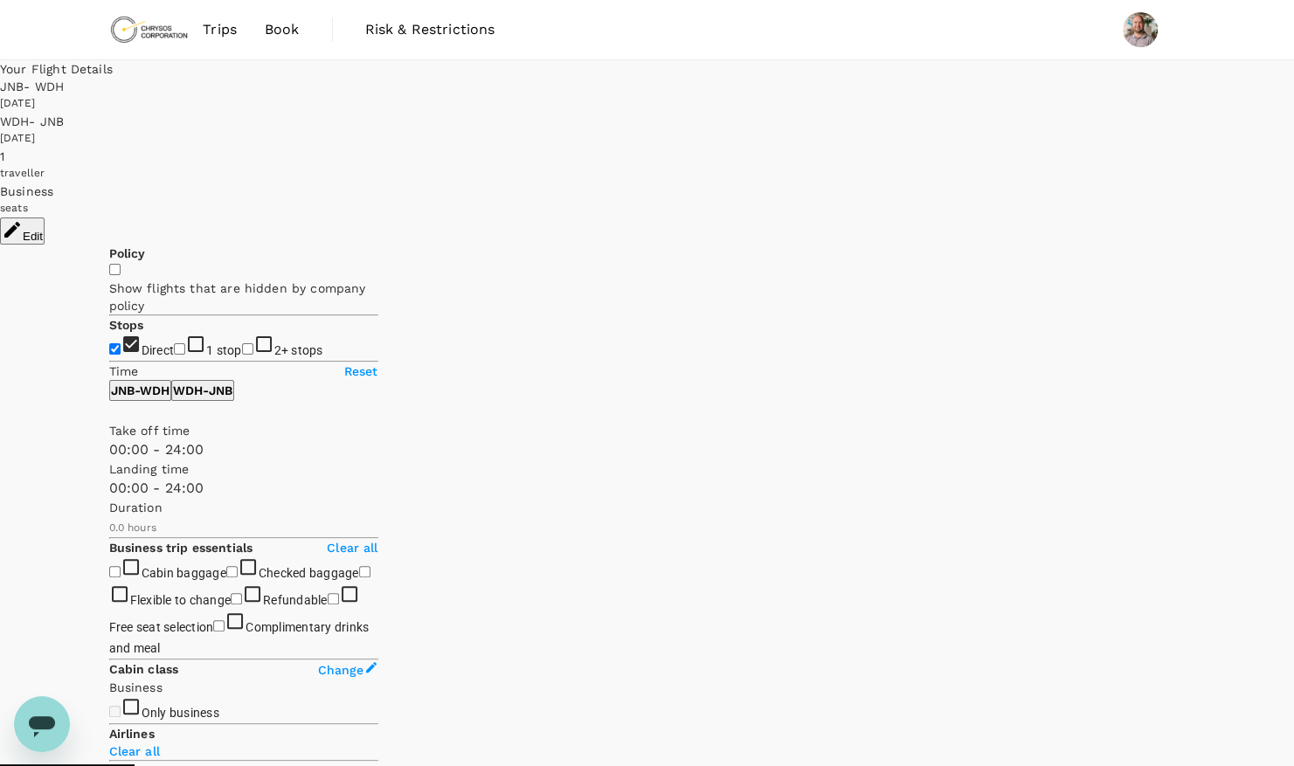
checkbox input "true"
click at [45, 218] on button "Edit" at bounding box center [22, 231] width 45 height 27
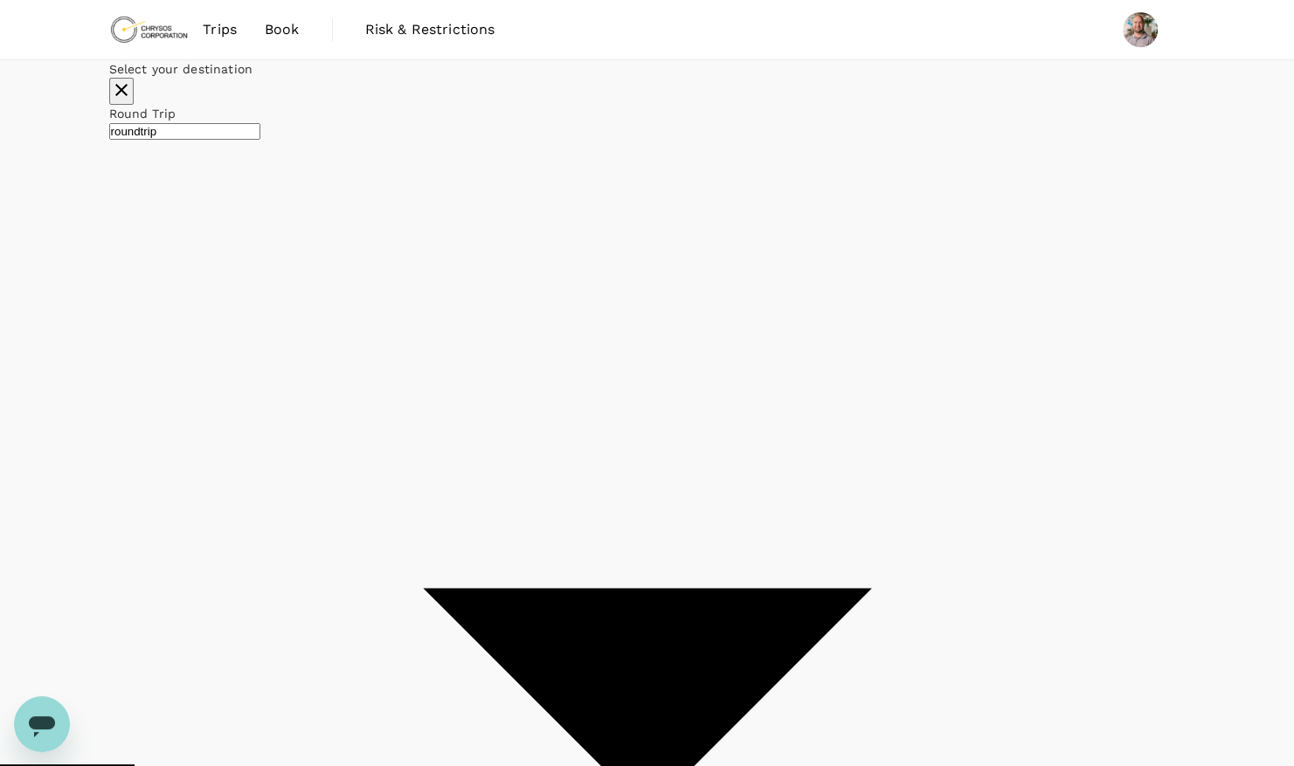
type input "OR Tambo Intl (JNB)"
type input "Windhoek Hosea Kutako Intl (WDH)"
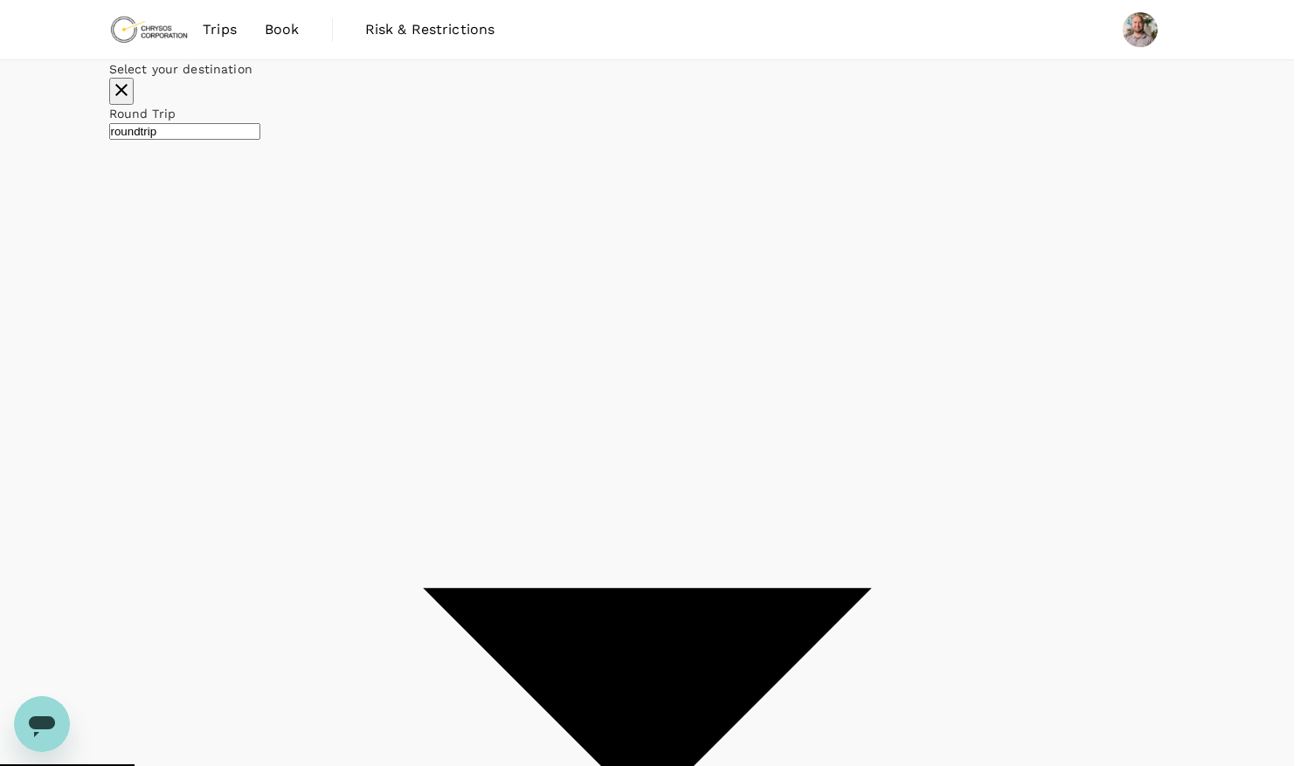
type input "economy"
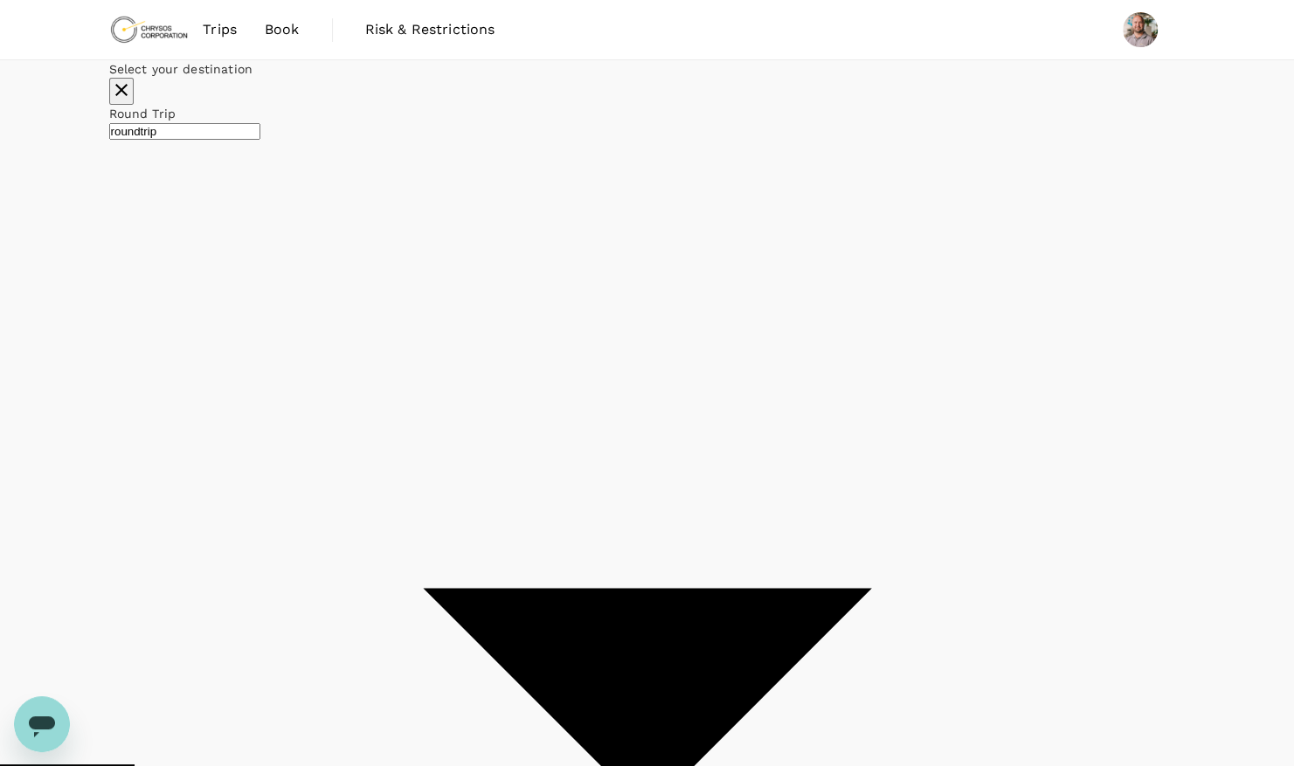
checkbox input "false"
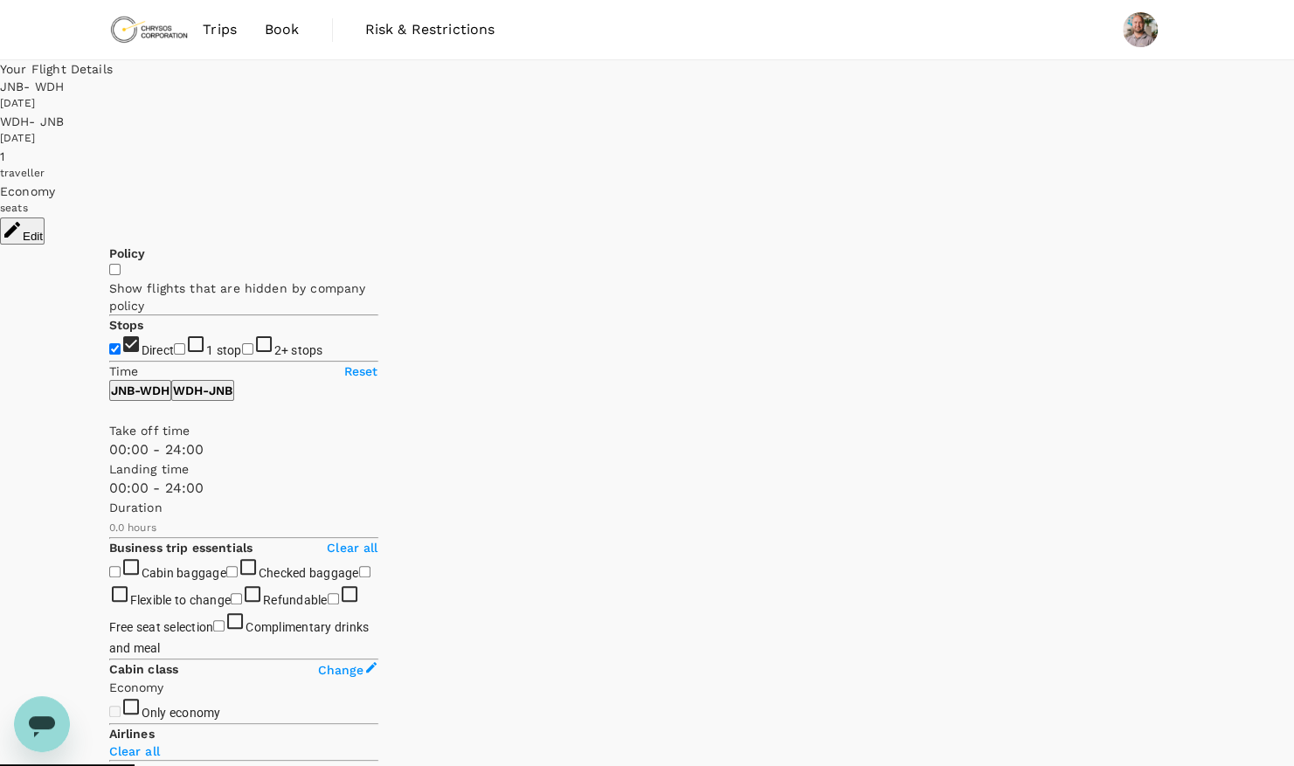
type input "1370"
checkbox input "true"
click at [174, 343] on input "1 stop" at bounding box center [179, 348] width 11 height 11
checkbox input "false"
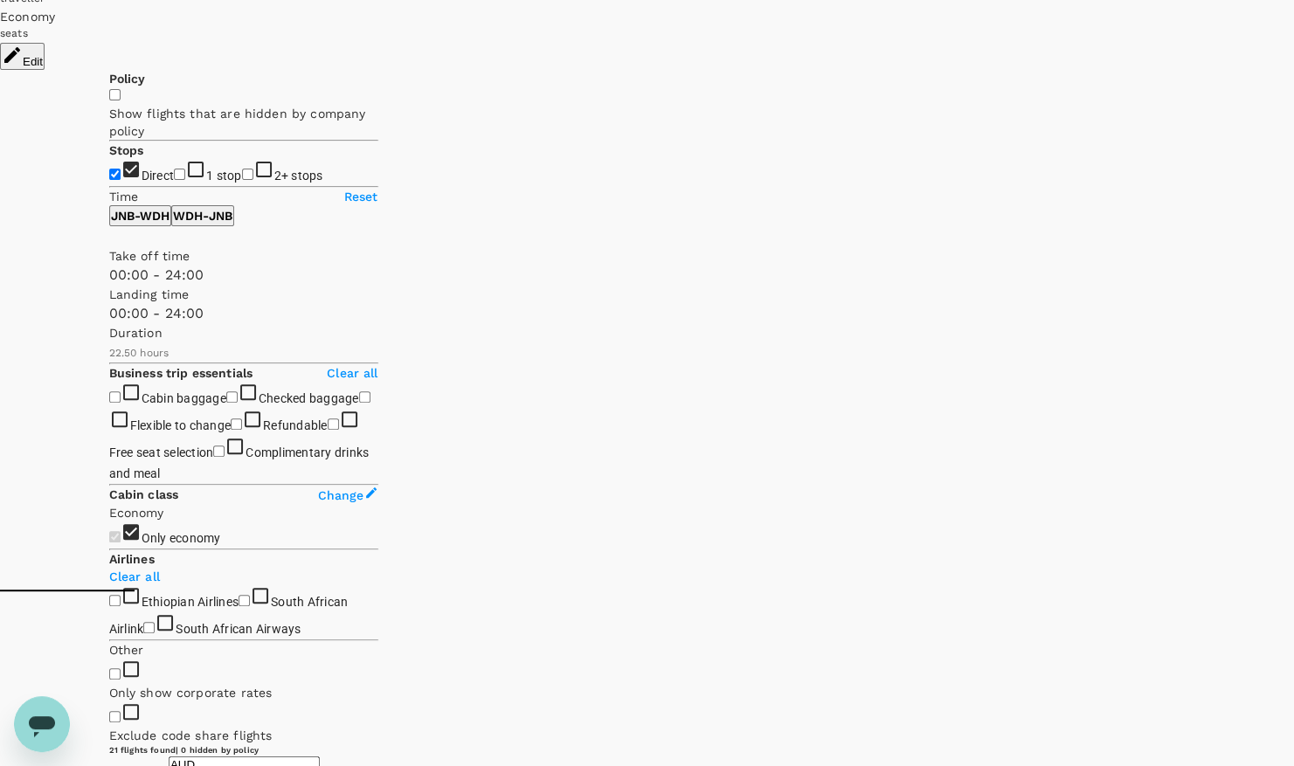
scroll to position [175, 0]
type input "600"
drag, startPoint x: 375, startPoint y: 344, endPoint x: 219, endPoint y: 342, distance: 155.5
click at [109, 286] on span at bounding box center [109, 286] width 0 height 0
type input "115"
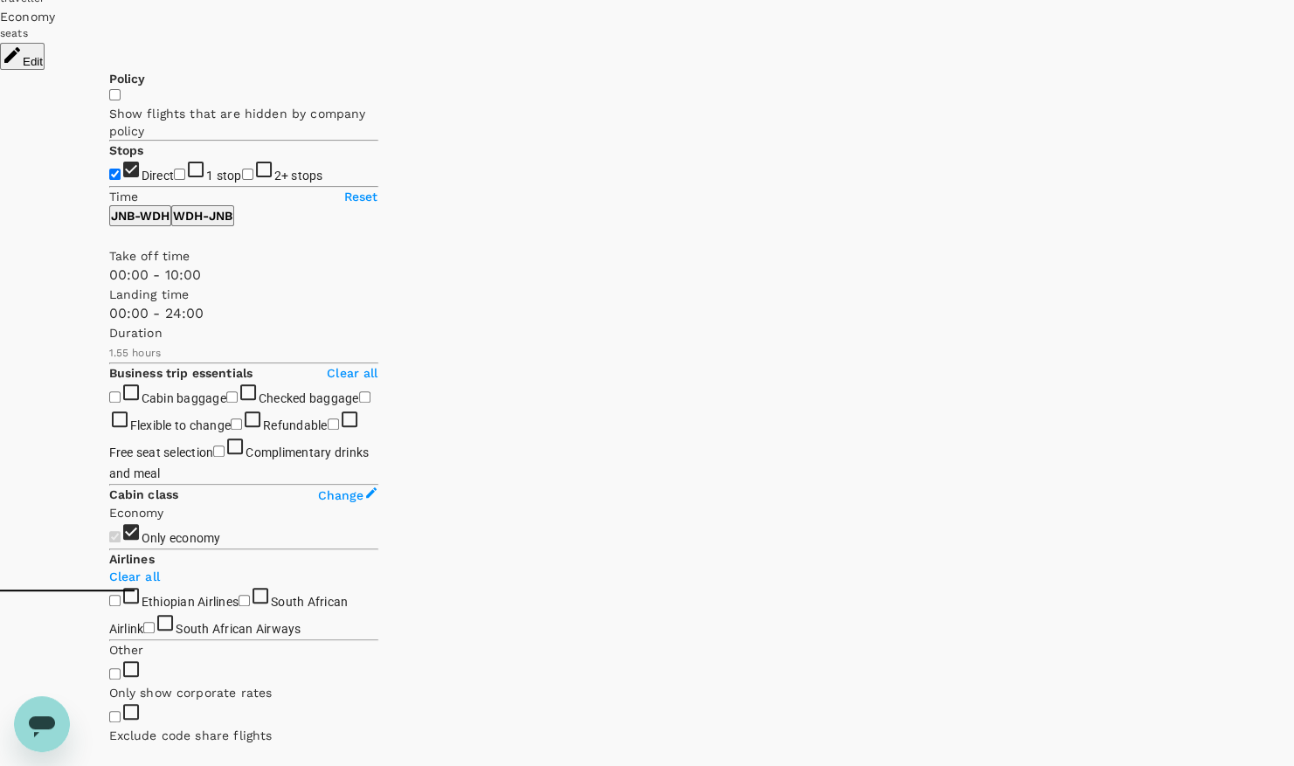
drag, startPoint x: 377, startPoint y: 484, endPoint x: 108, endPoint y: 486, distance: 269.1
click at [109, 363] on span at bounding box center [109, 363] width 0 height 0
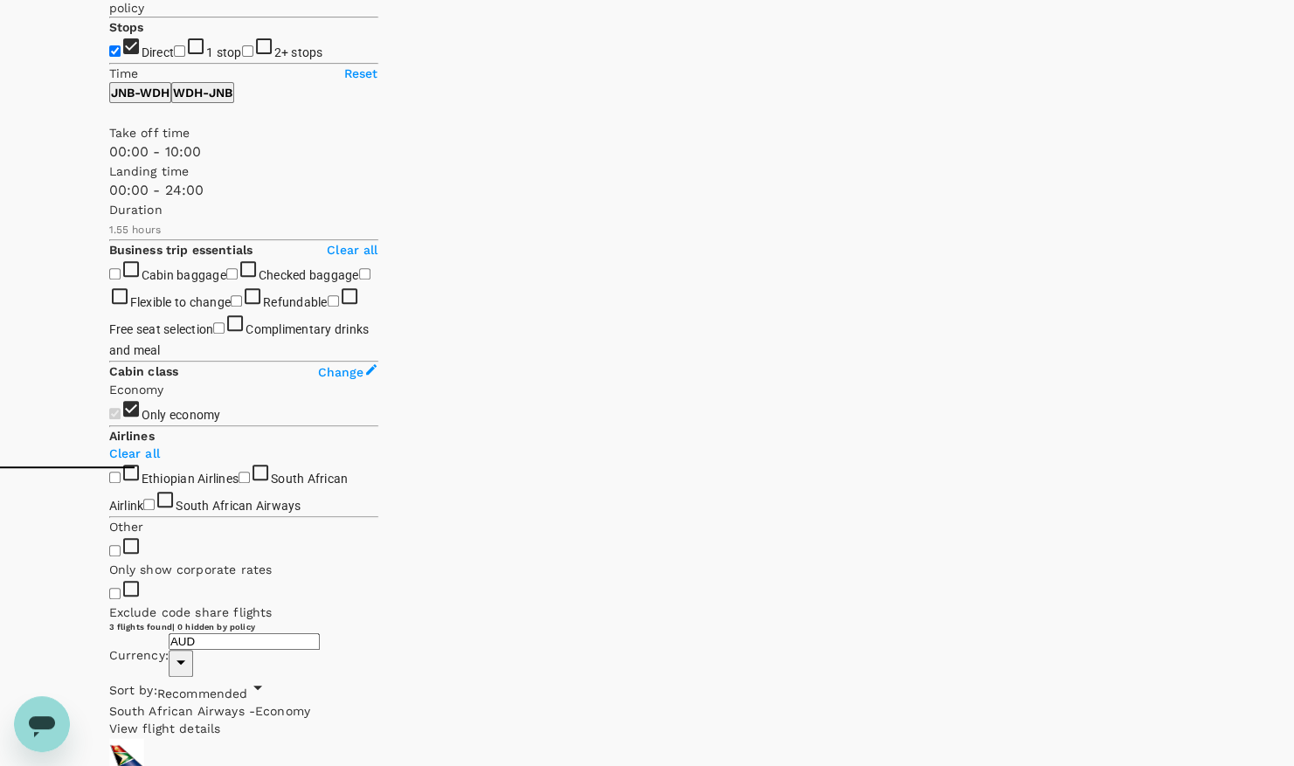
scroll to position [262, 0]
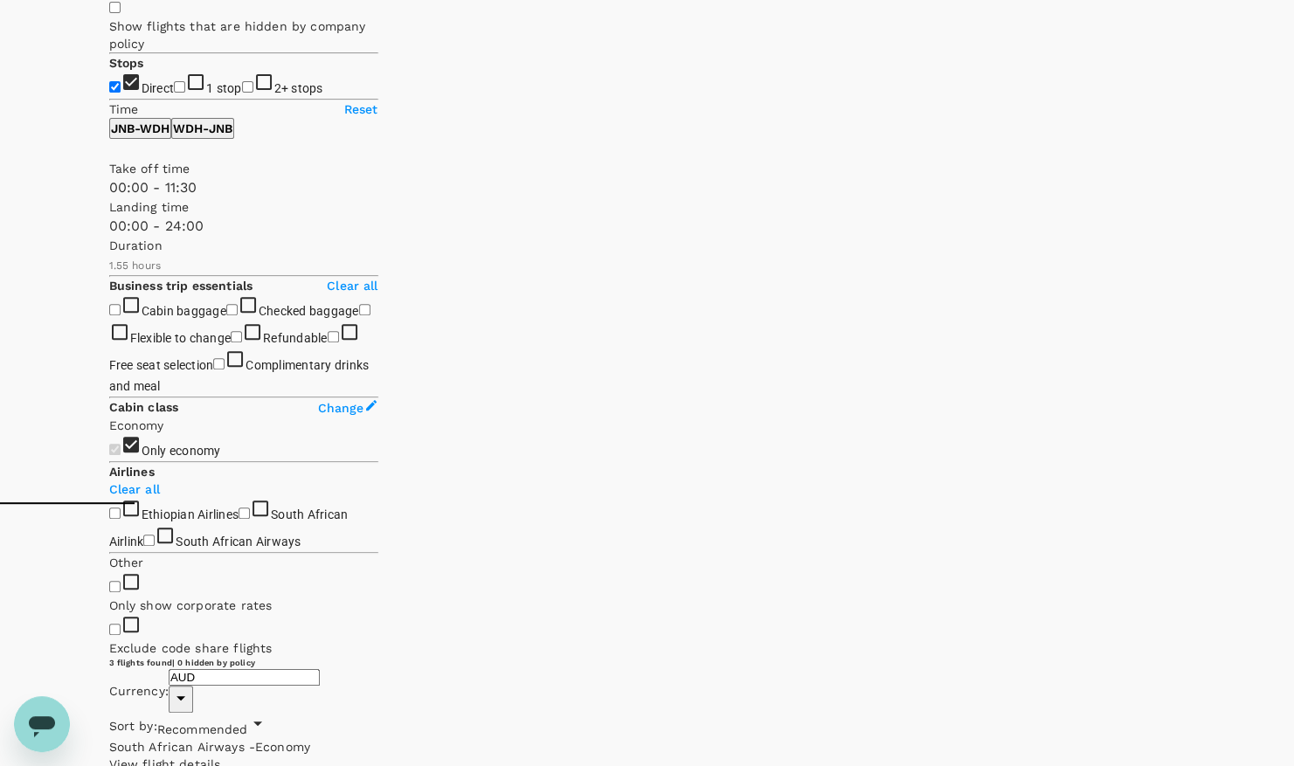
drag, startPoint x: 224, startPoint y: 259, endPoint x: 236, endPoint y: 258, distance: 12.3
click at [109, 198] on span at bounding box center [109, 198] width 0 height 0
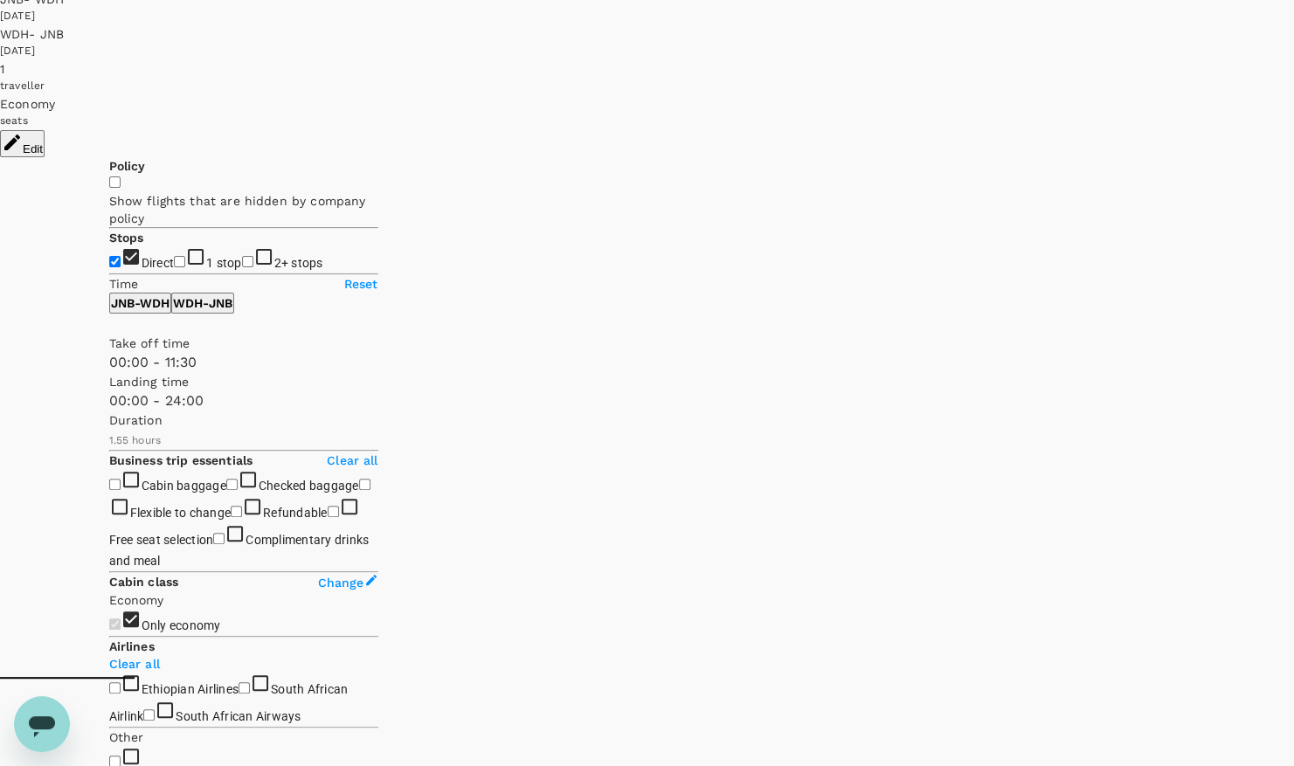
scroll to position [175, 0]
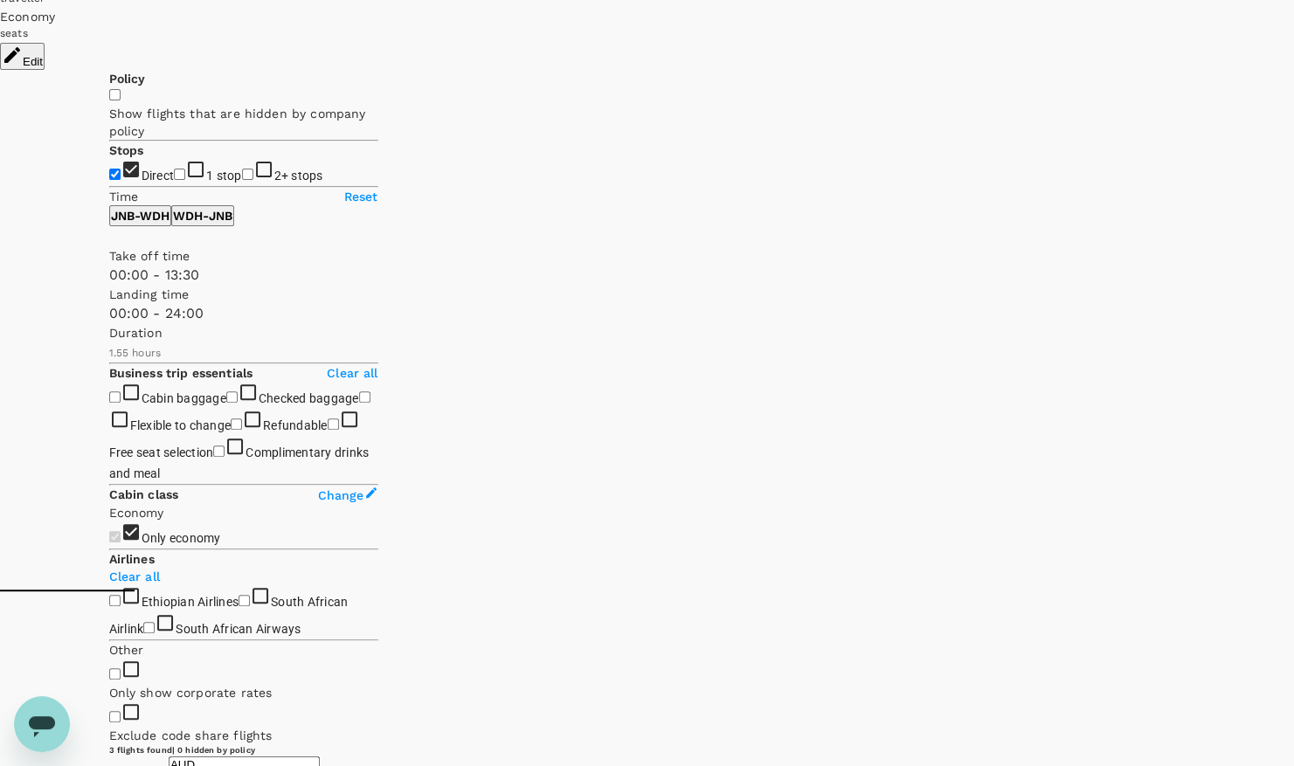
type input "840"
drag, startPoint x: 246, startPoint y: 349, endPoint x: 263, endPoint y: 349, distance: 17.5
click at [109, 286] on span at bounding box center [109, 286] width 0 height 0
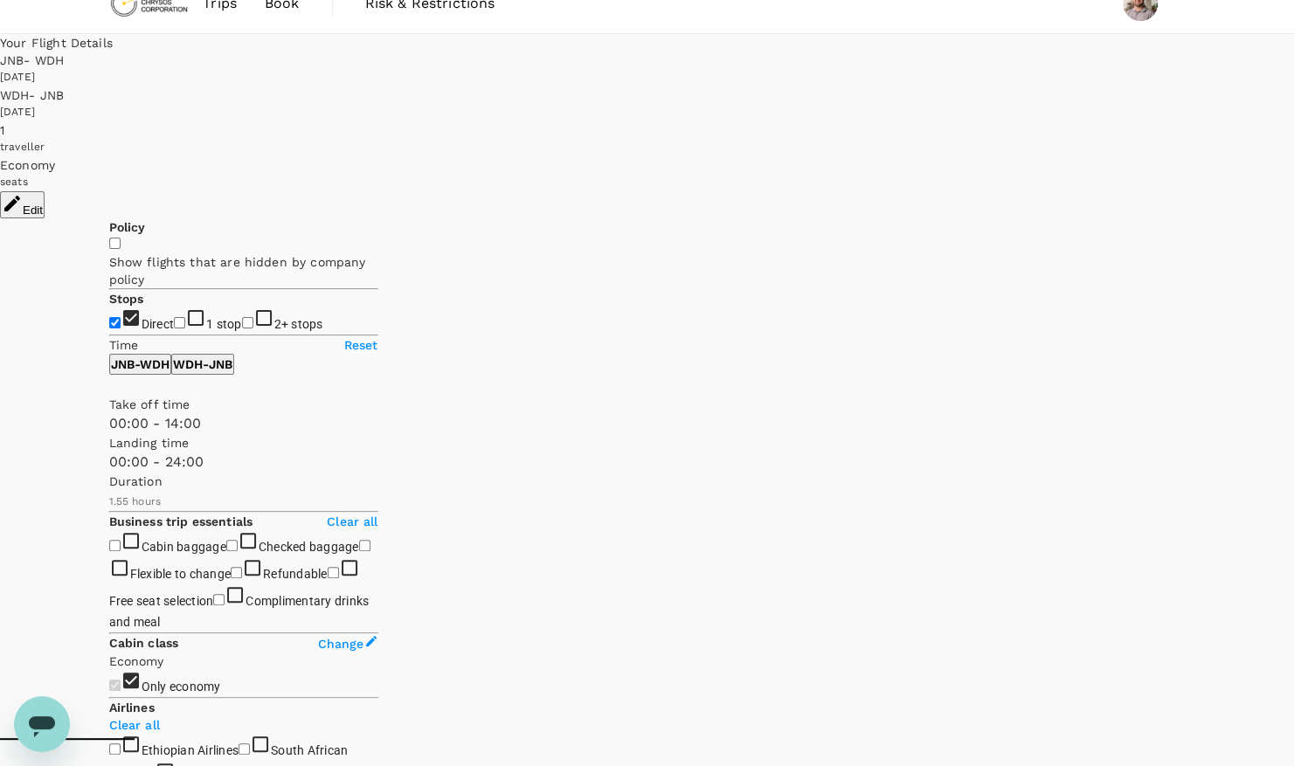
scroll to position [0, 0]
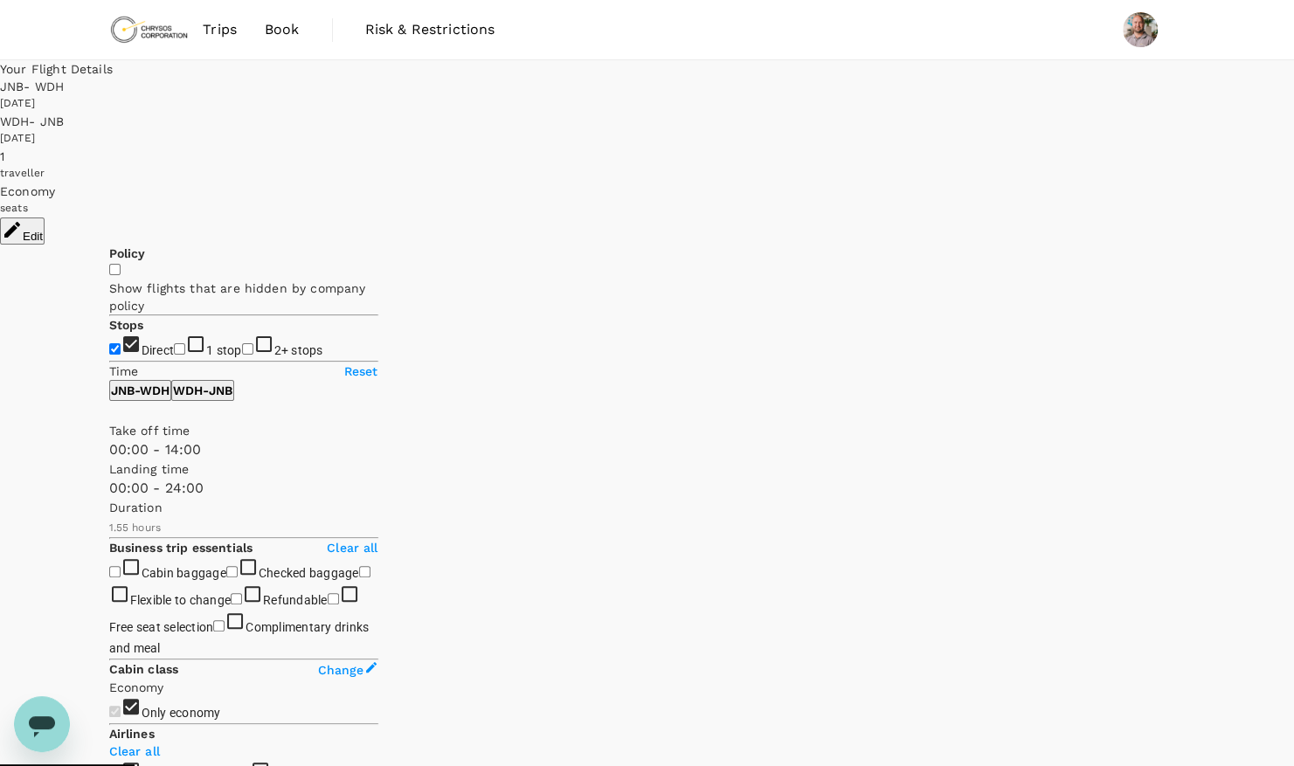
click at [23, 219] on icon "button" at bounding box center [12, 229] width 21 height 21
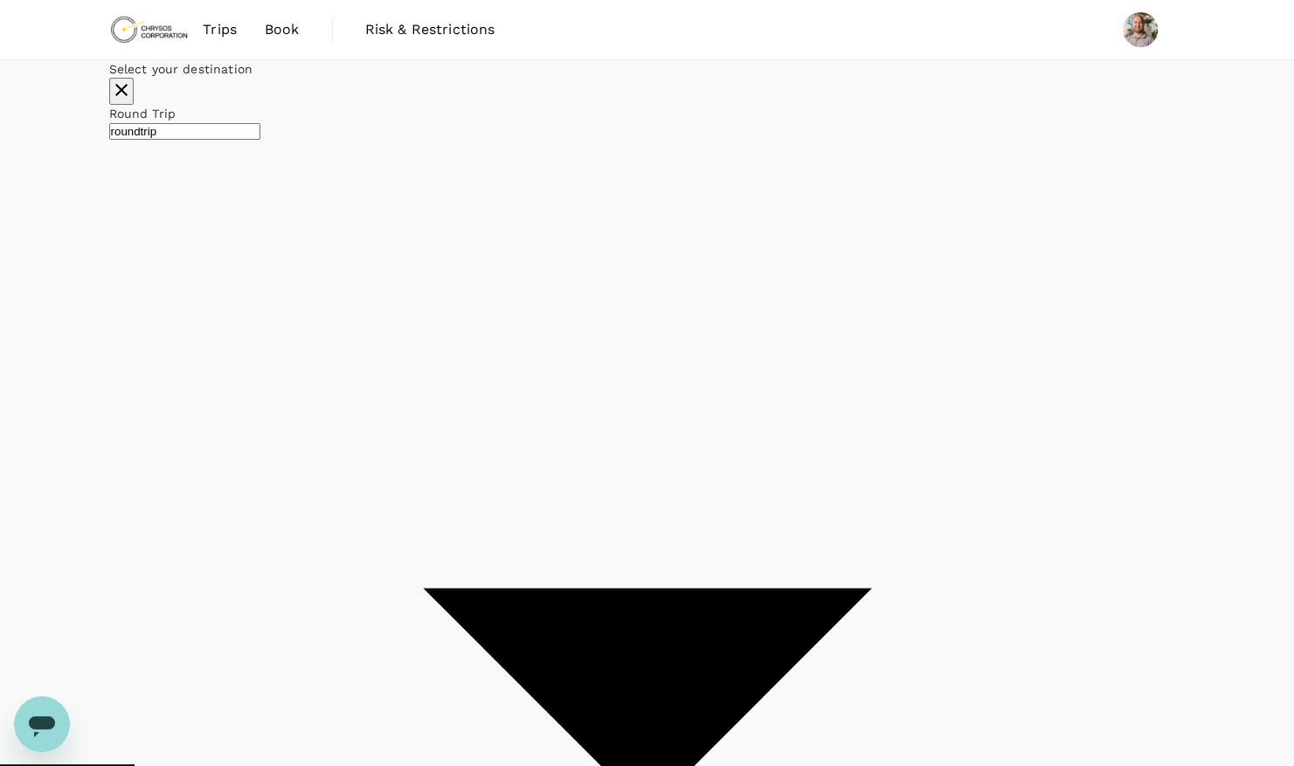
type input "OR Tambo Intl (JNB)"
type input "Windhoek Hosea Kutako Intl (WDH)"
type input "OR Tambo Intl (JNB)"
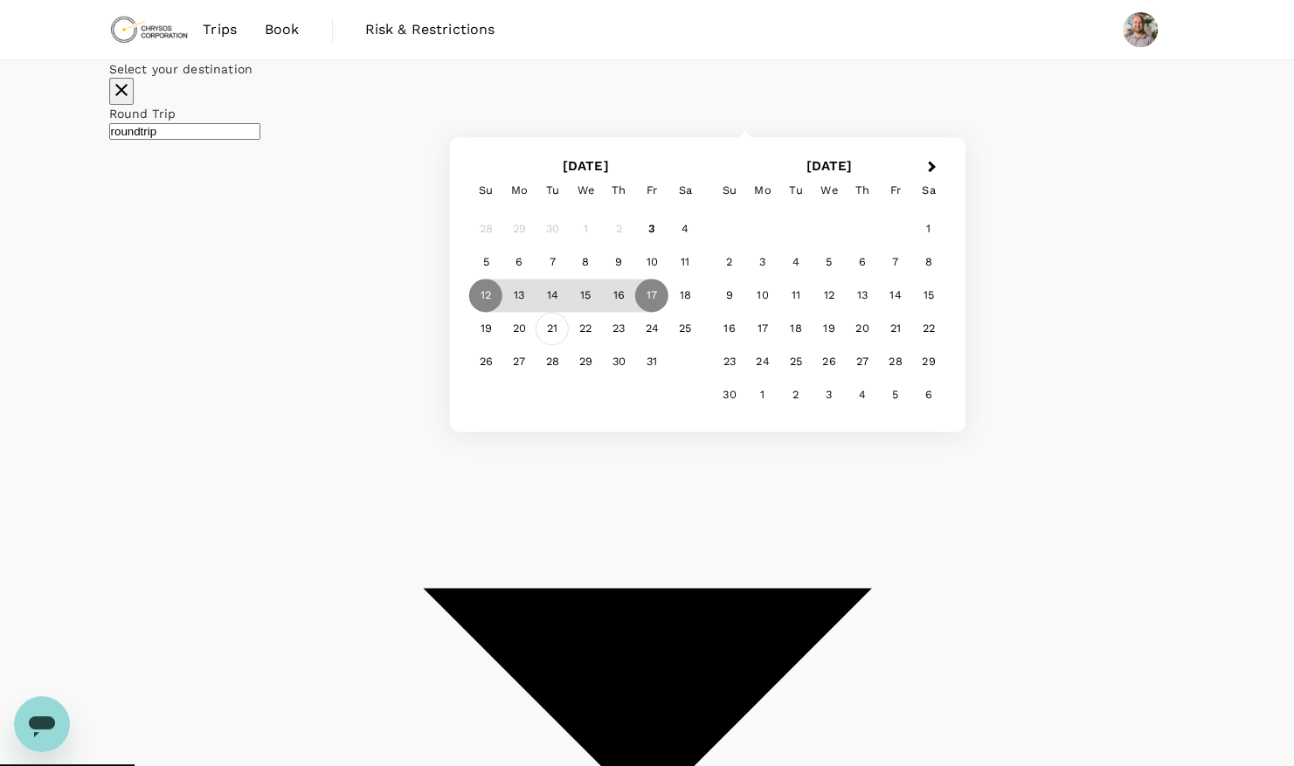
type input "Quatro de Fevereiro (LAD)"
click at [569, 346] on div "21" at bounding box center [552, 329] width 33 height 33
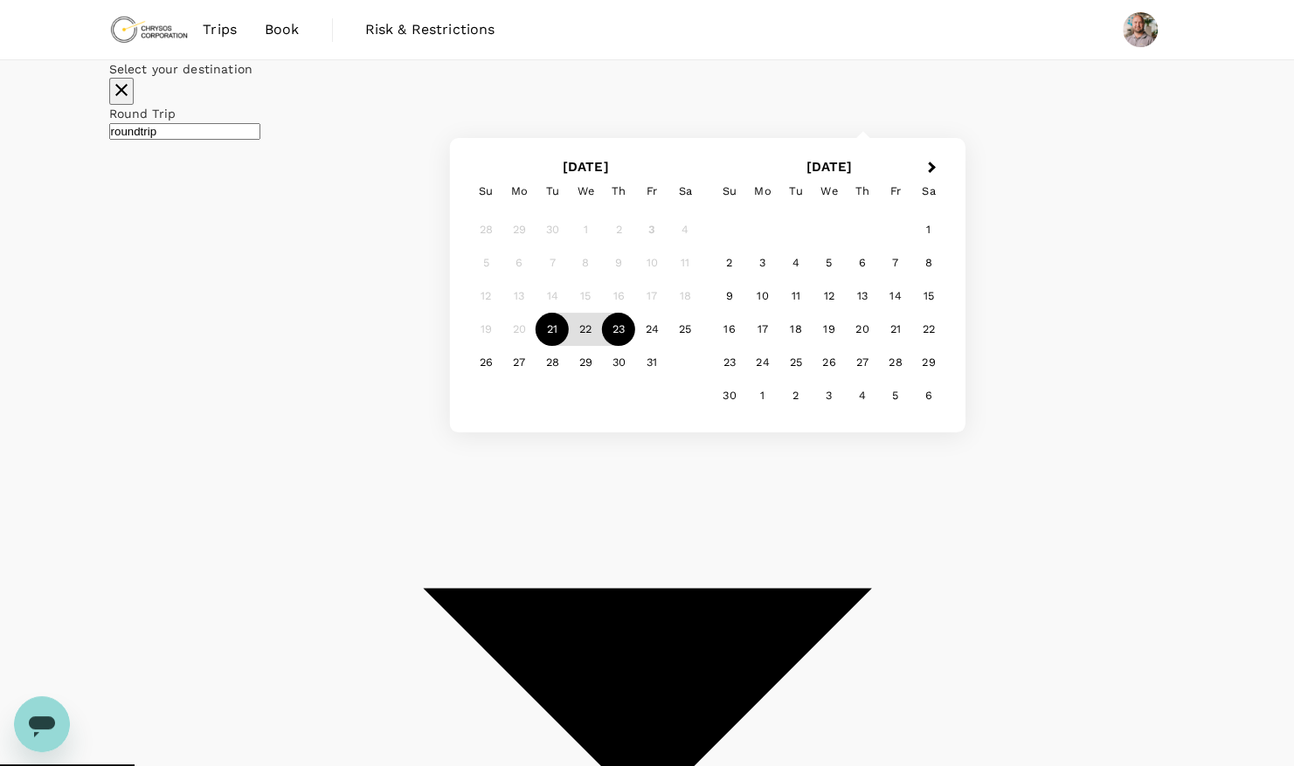
click at [635, 346] on div "23" at bounding box center [618, 329] width 33 height 33
checkbox input "false"
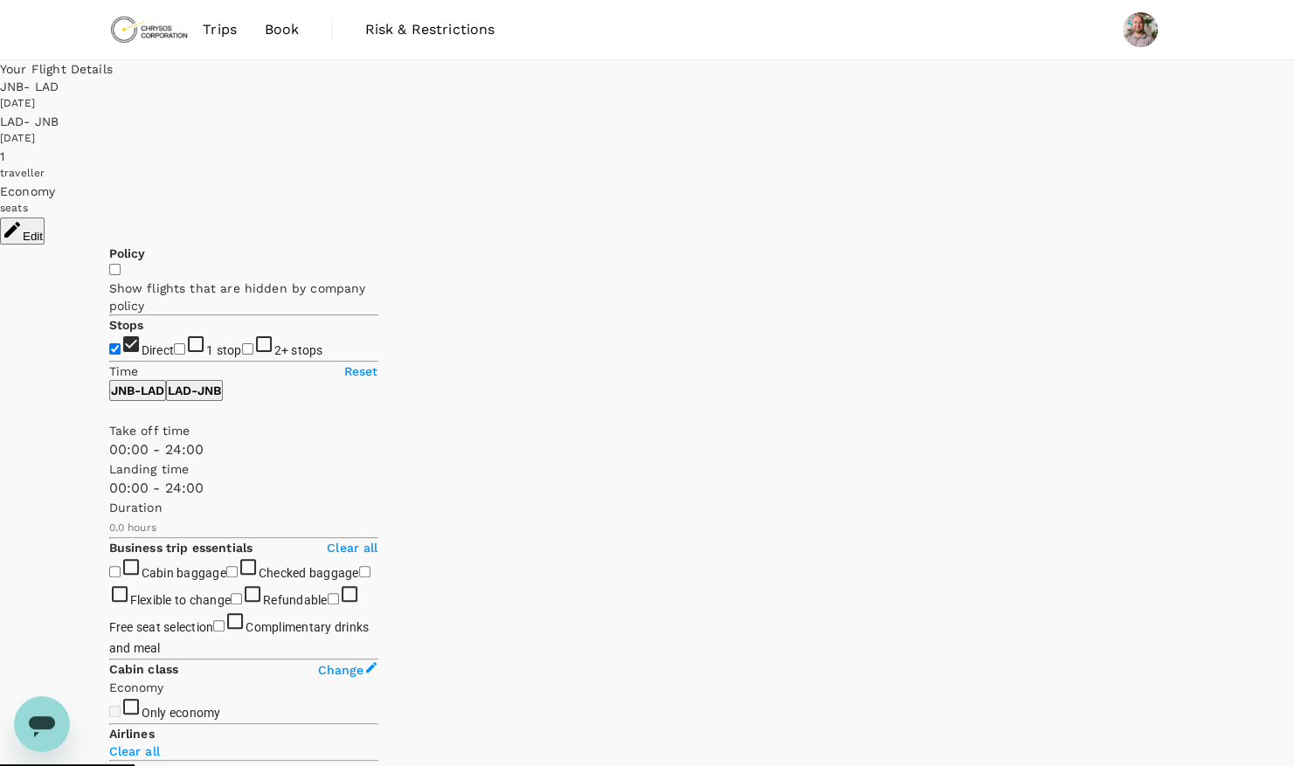
type input "1375"
checkbox input "true"
click at [174, 343] on input "1 stop" at bounding box center [179, 348] width 11 height 11
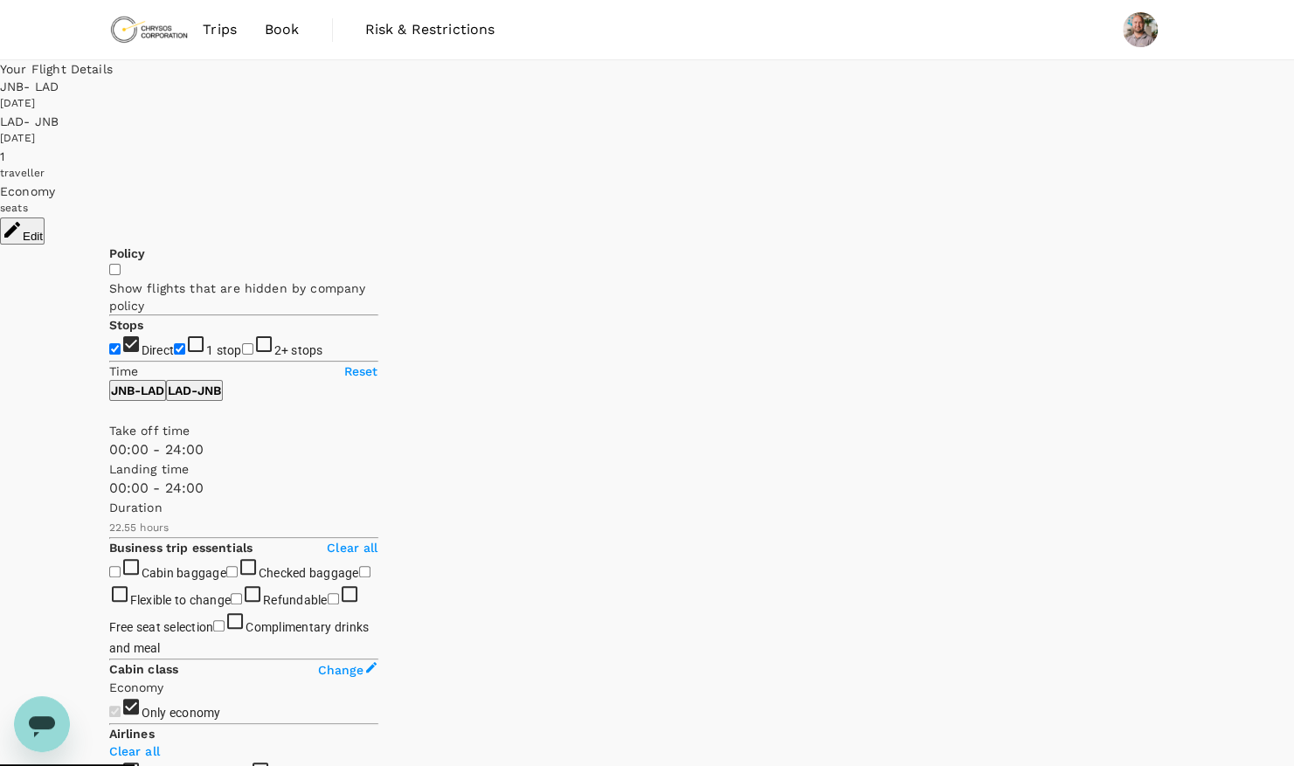
checkbox input "true"
click at [242, 355] on input "2+ stops" at bounding box center [247, 348] width 11 height 11
checkbox input "true"
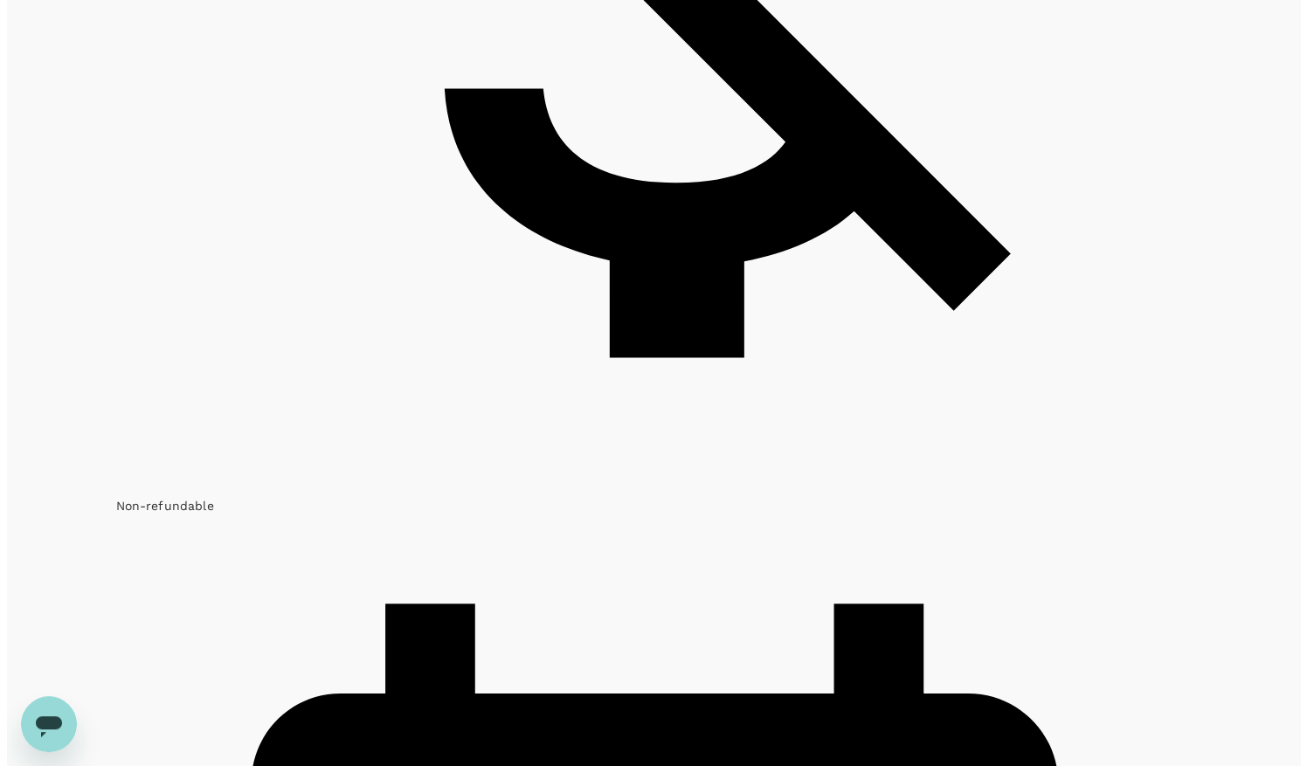
scroll to position [1959, 0]
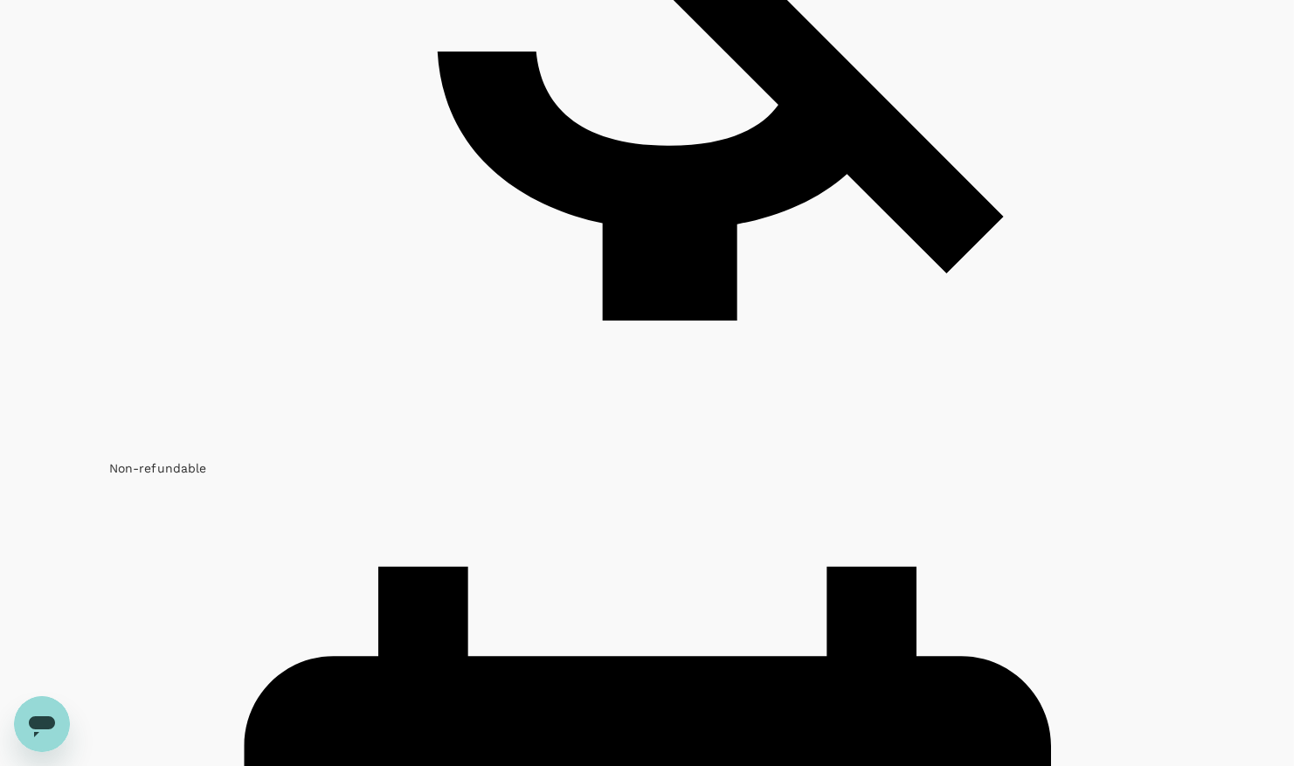
type input "OR Tambo Intl (JNB)"
type input "Quatro de Fevereiro (LAD)"
type input "OR Tambo Intl (JNB)"
type input "Quatro de Fevereiro (LAD)"
type input "grant.woods@chrysoscorp.com"
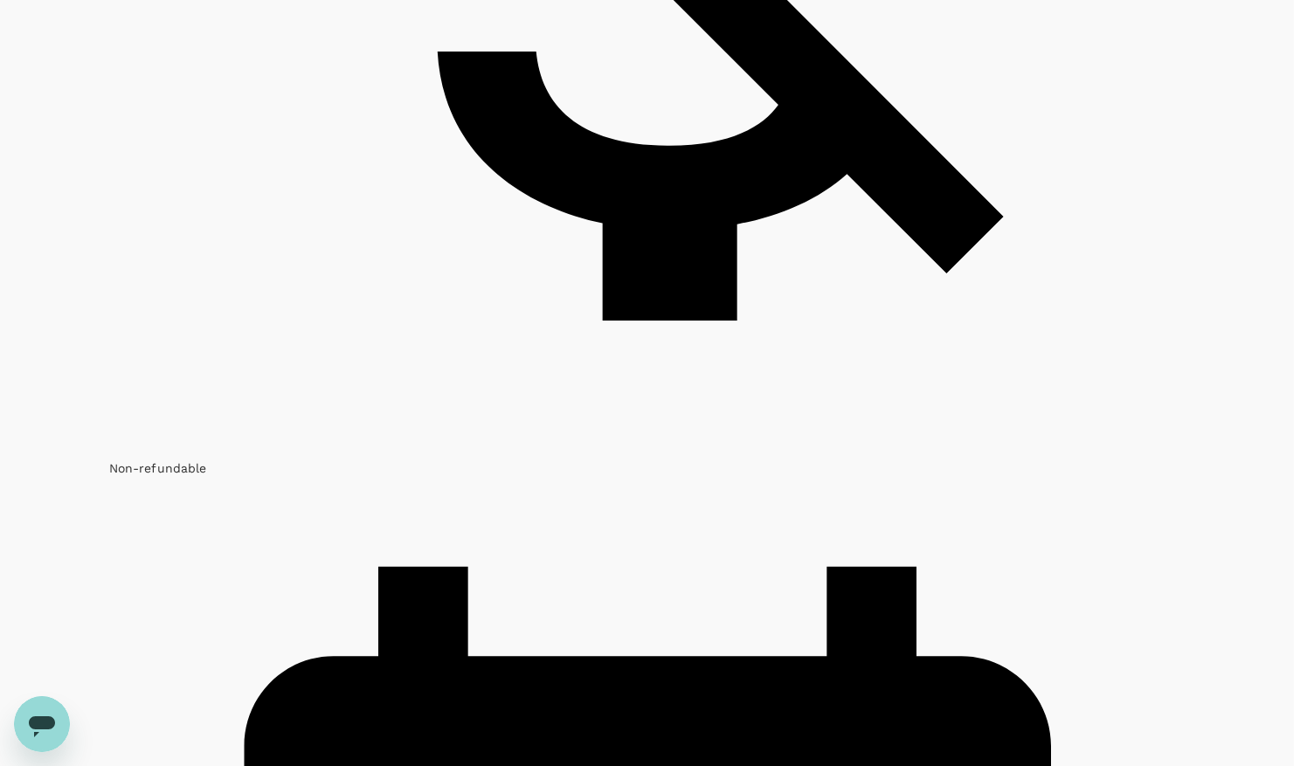
type input "27"
type input "663742680"
type input "morning"
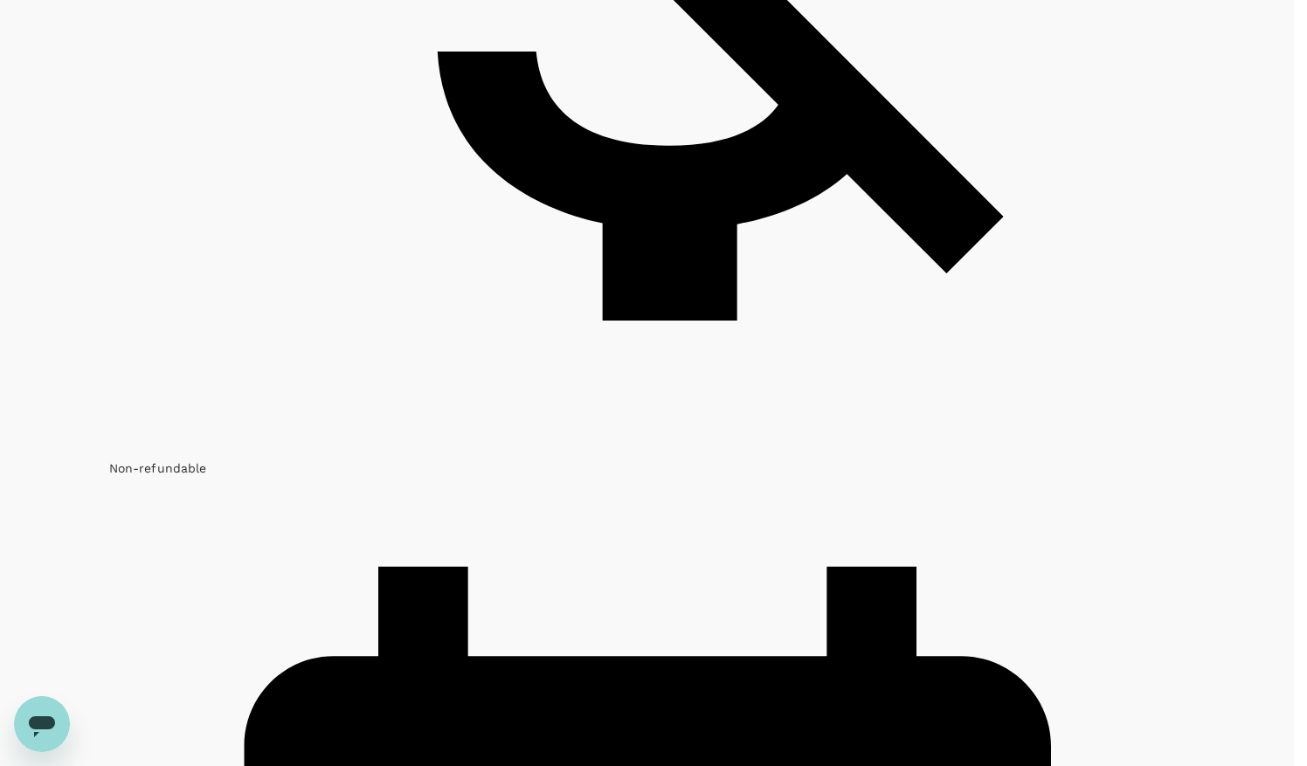
type input "afternoon"
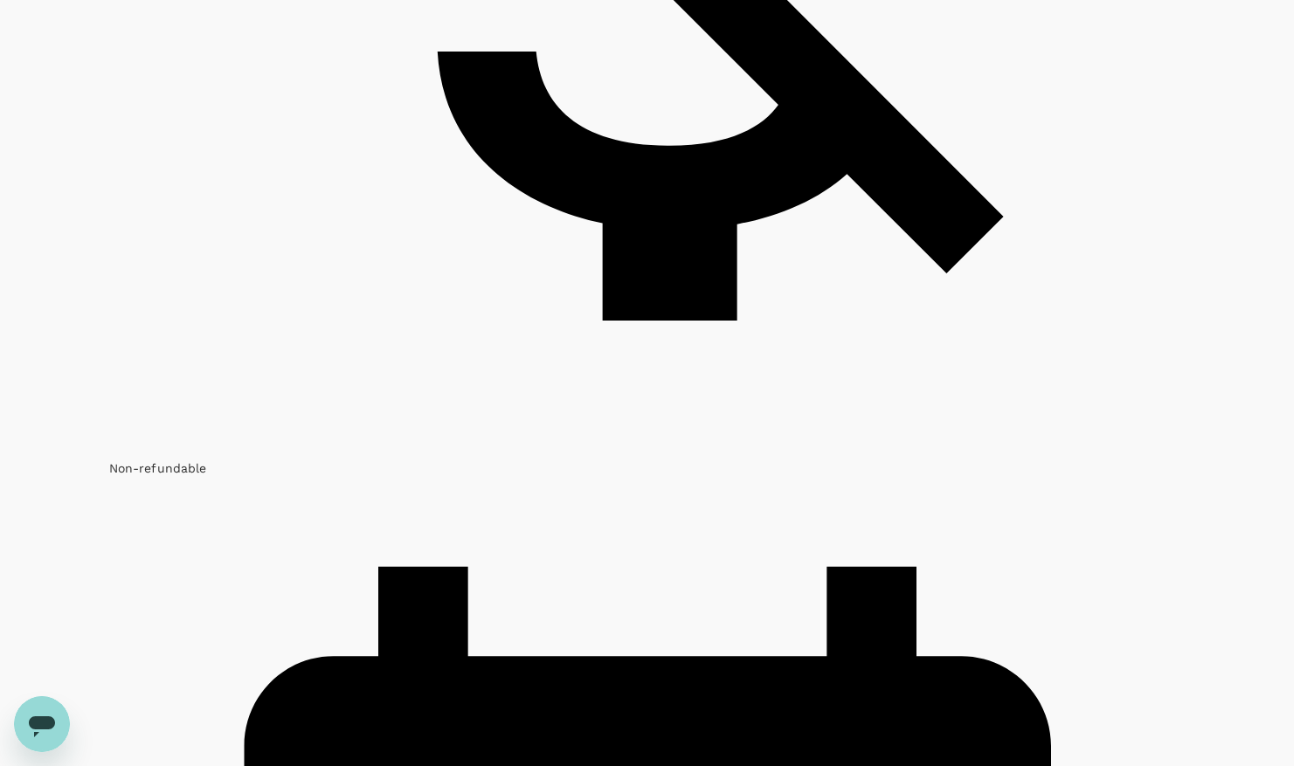
type input "TAAG"
type input "450"
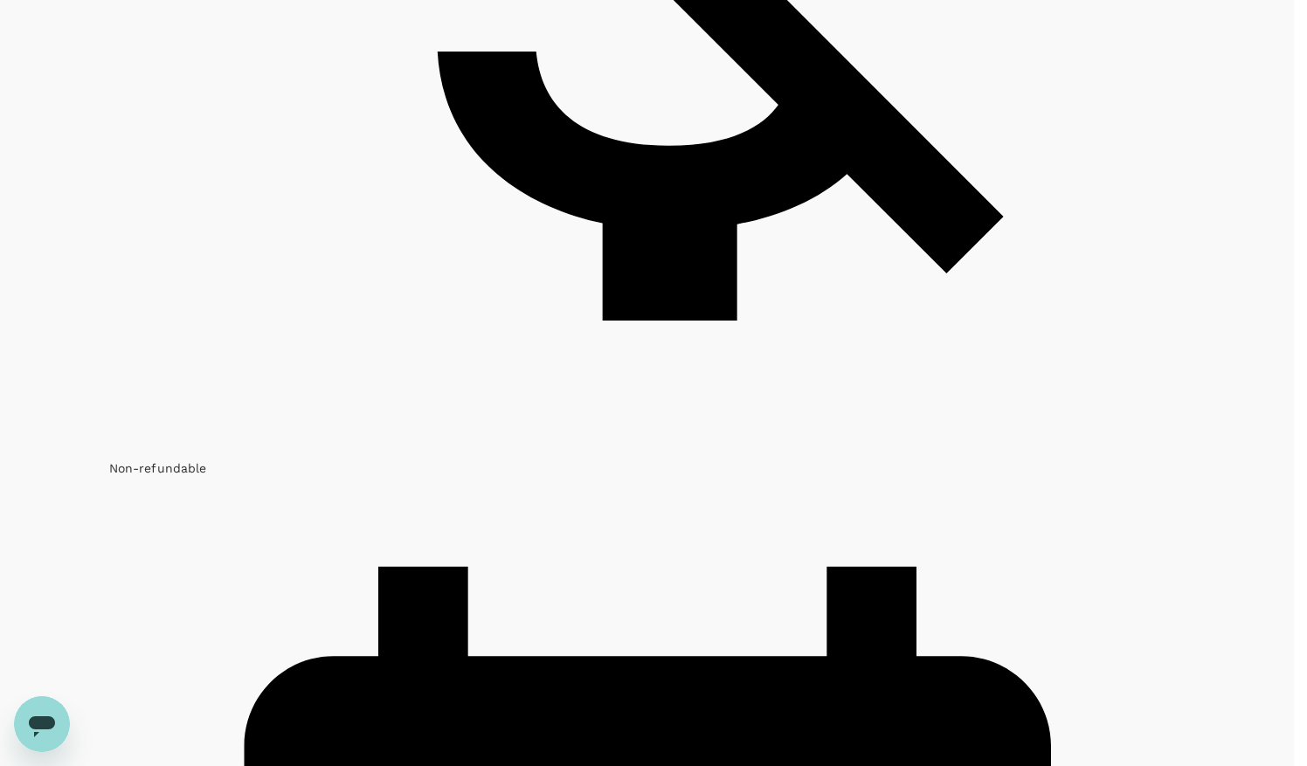
scroll to position [450, 0]
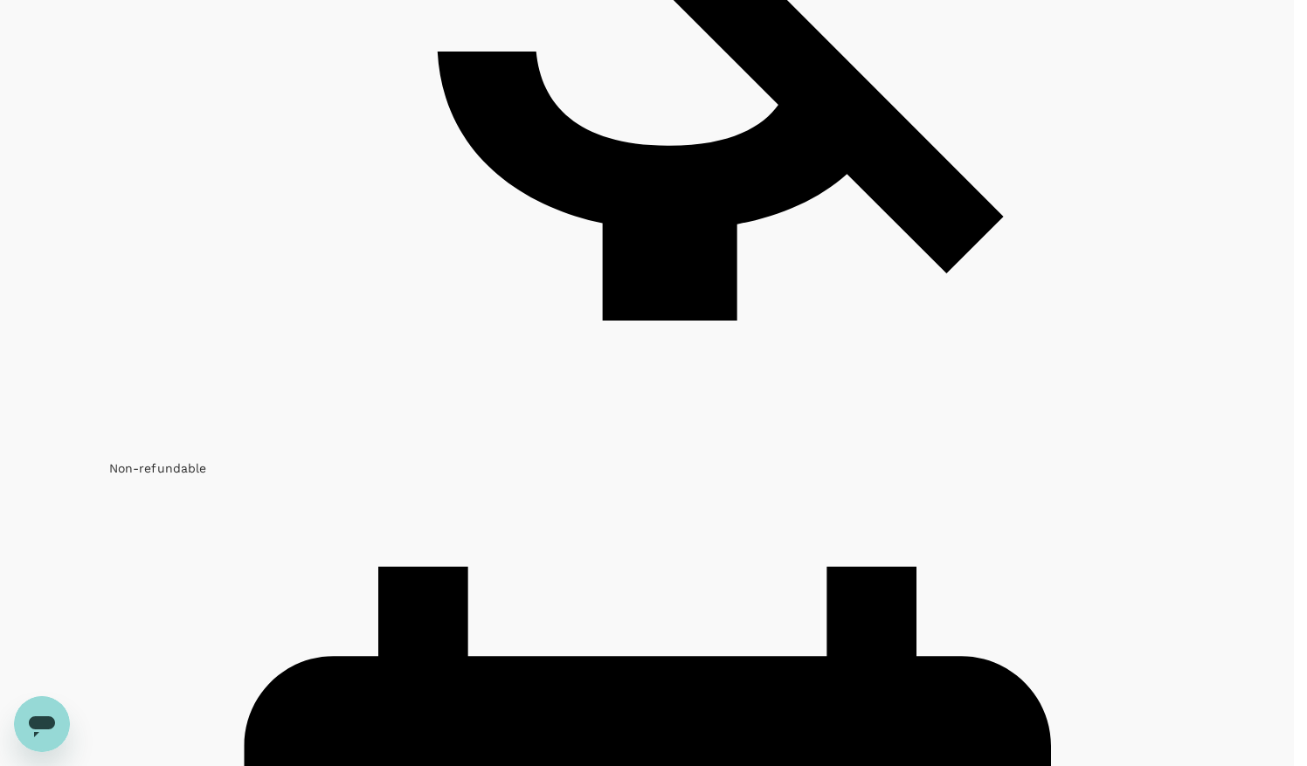
scroll to position [86, 0]
paste textarea "https://digital.flytaag.com/booking/availability/0"
click at [0, 0] on input "Add an attachment" at bounding box center [0, 0] width 0 height 0
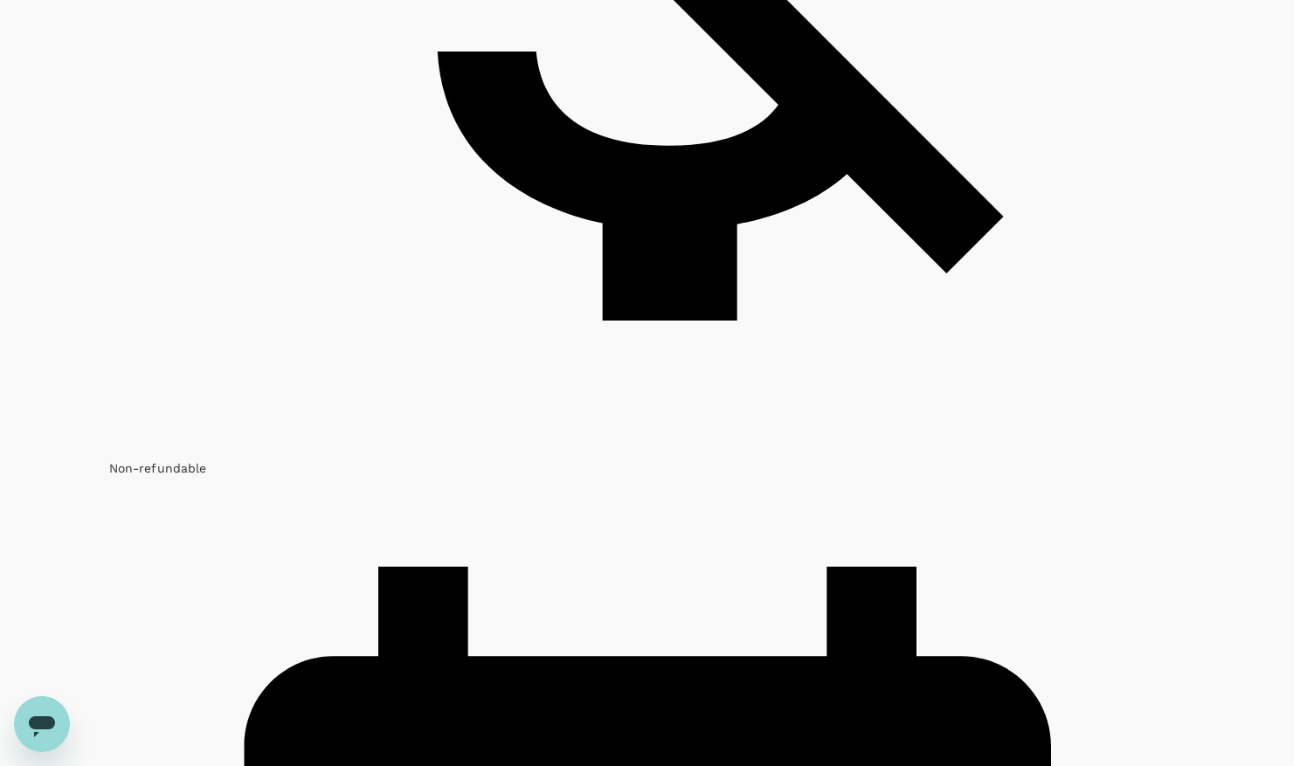
click at [0, 0] on input "Add an attachment" at bounding box center [0, 0] width 0 height 0
type textarea "Good day, My colleague is traveling to Luanda Angold and I would like to travel…"
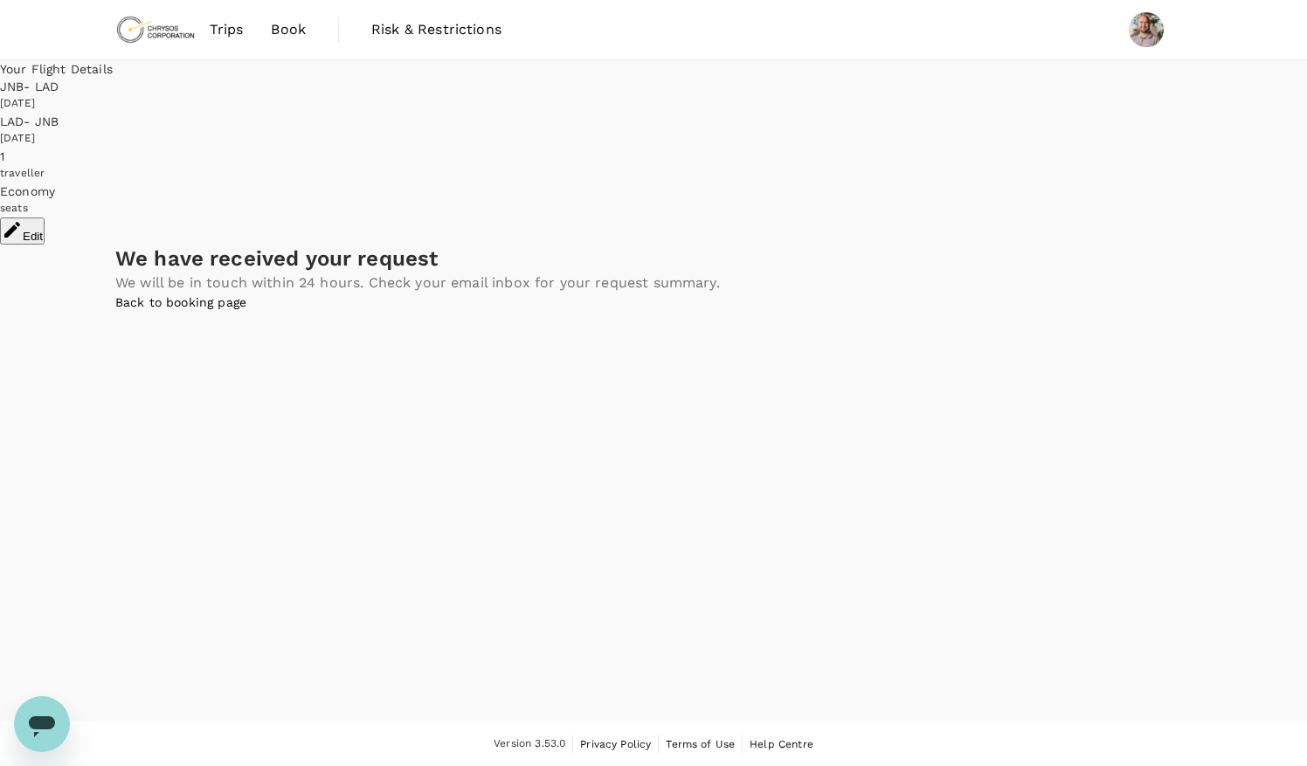
click at [246, 309] on link "Back to booking page" at bounding box center [180, 302] width 131 height 14
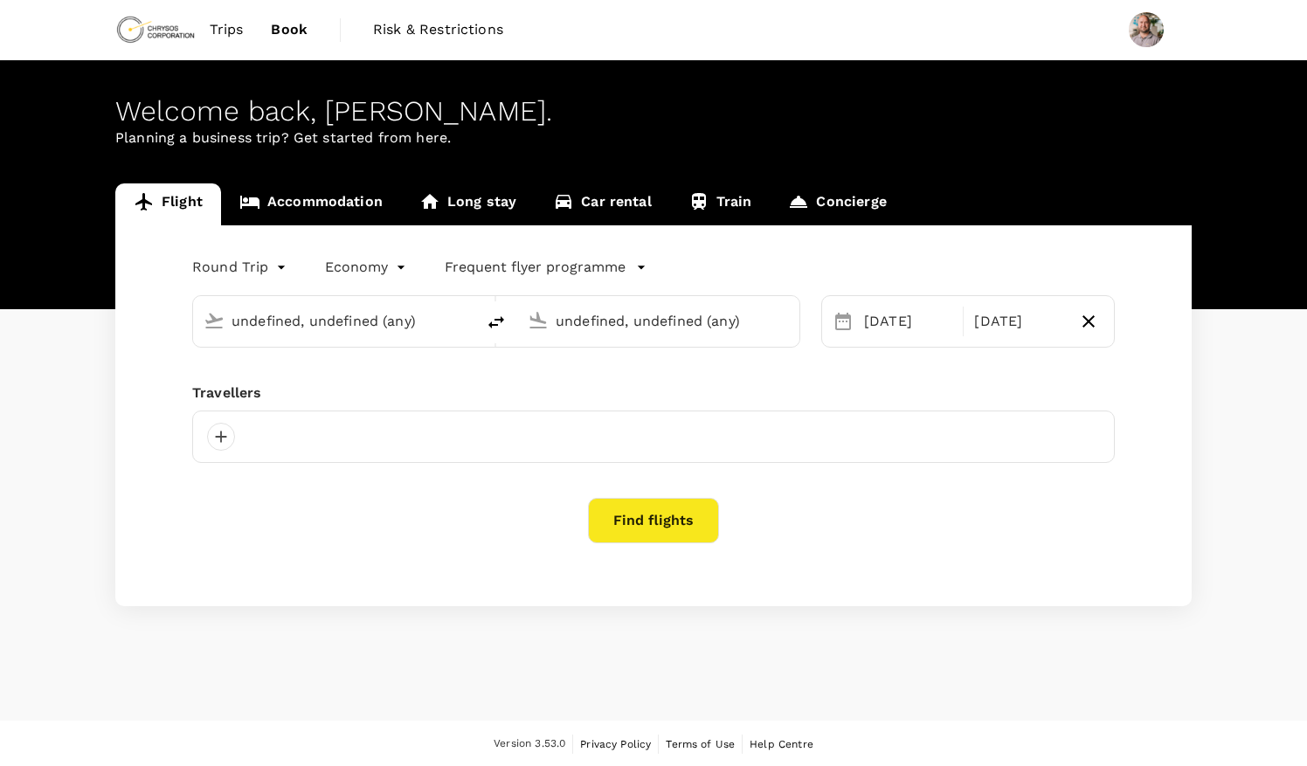
type input "OR Tambo Intl (JNB)"
type input "Quatro de Fevereiro (LAD)"
type input "OR Tambo Intl (JNB)"
type input "Quatro de Fevereiro (LAD)"
